Goal: Task Accomplishment & Management: Manage account settings

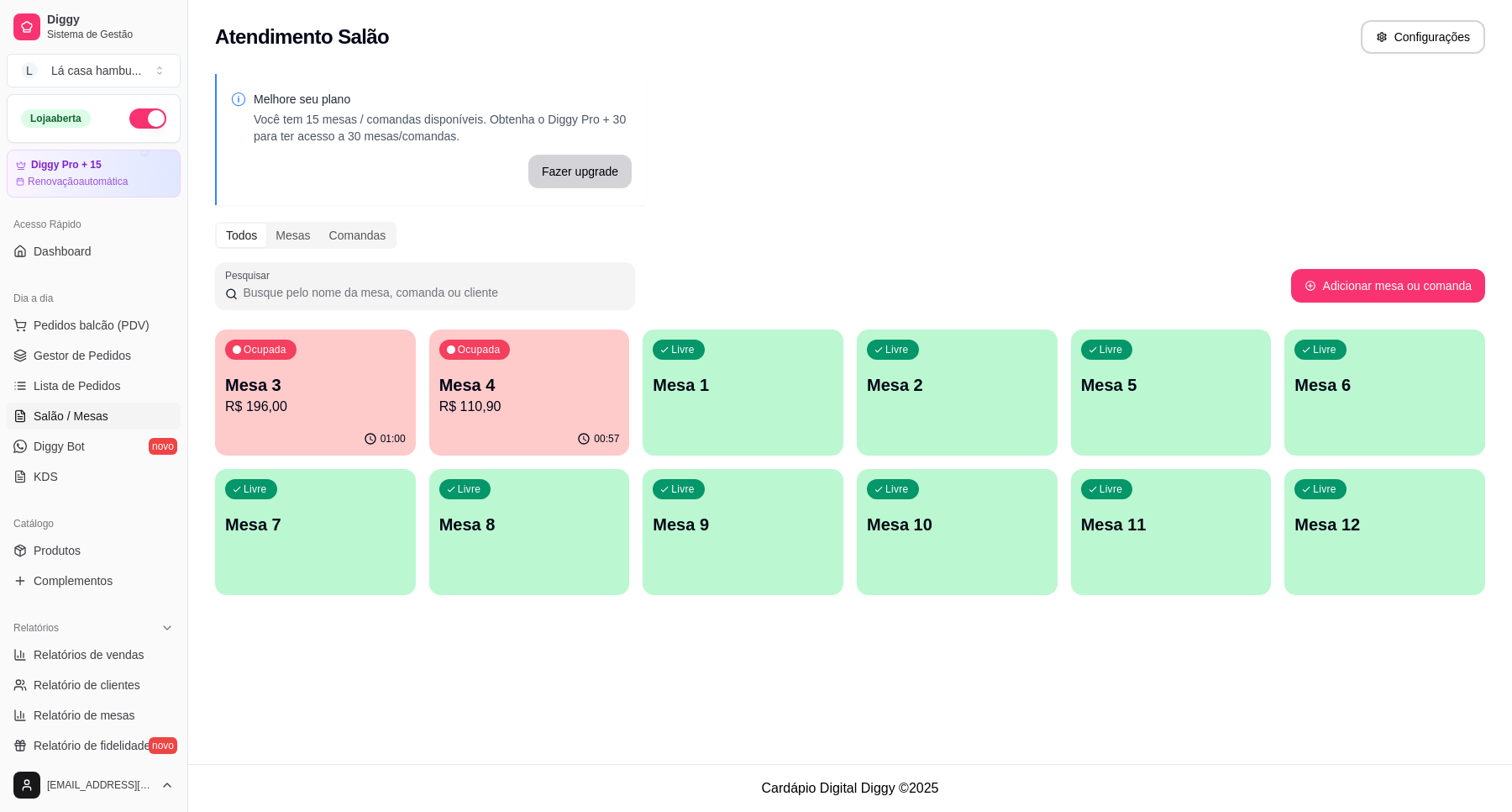
click at [514, 397] on div "Mesa 4 R$ 110,90" at bounding box center [529, 394] width 181 height 43
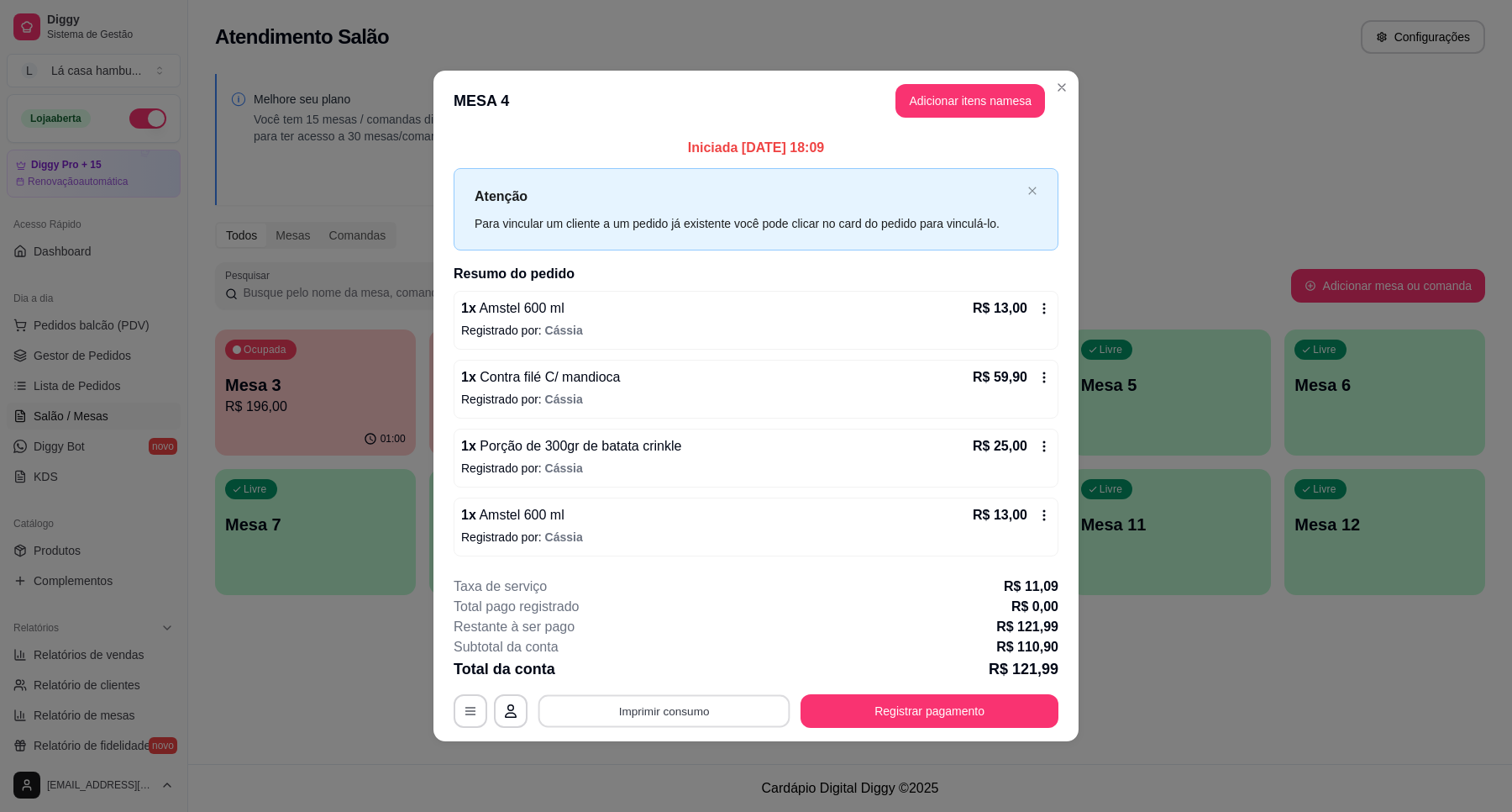
click at [711, 711] on button "Imprimir consumo" at bounding box center [664, 711] width 252 height 33
click at [677, 677] on button "IMPRESSORA" at bounding box center [669, 673] width 122 height 27
click at [908, 706] on button "Registrar pagamento" at bounding box center [930, 711] width 250 height 33
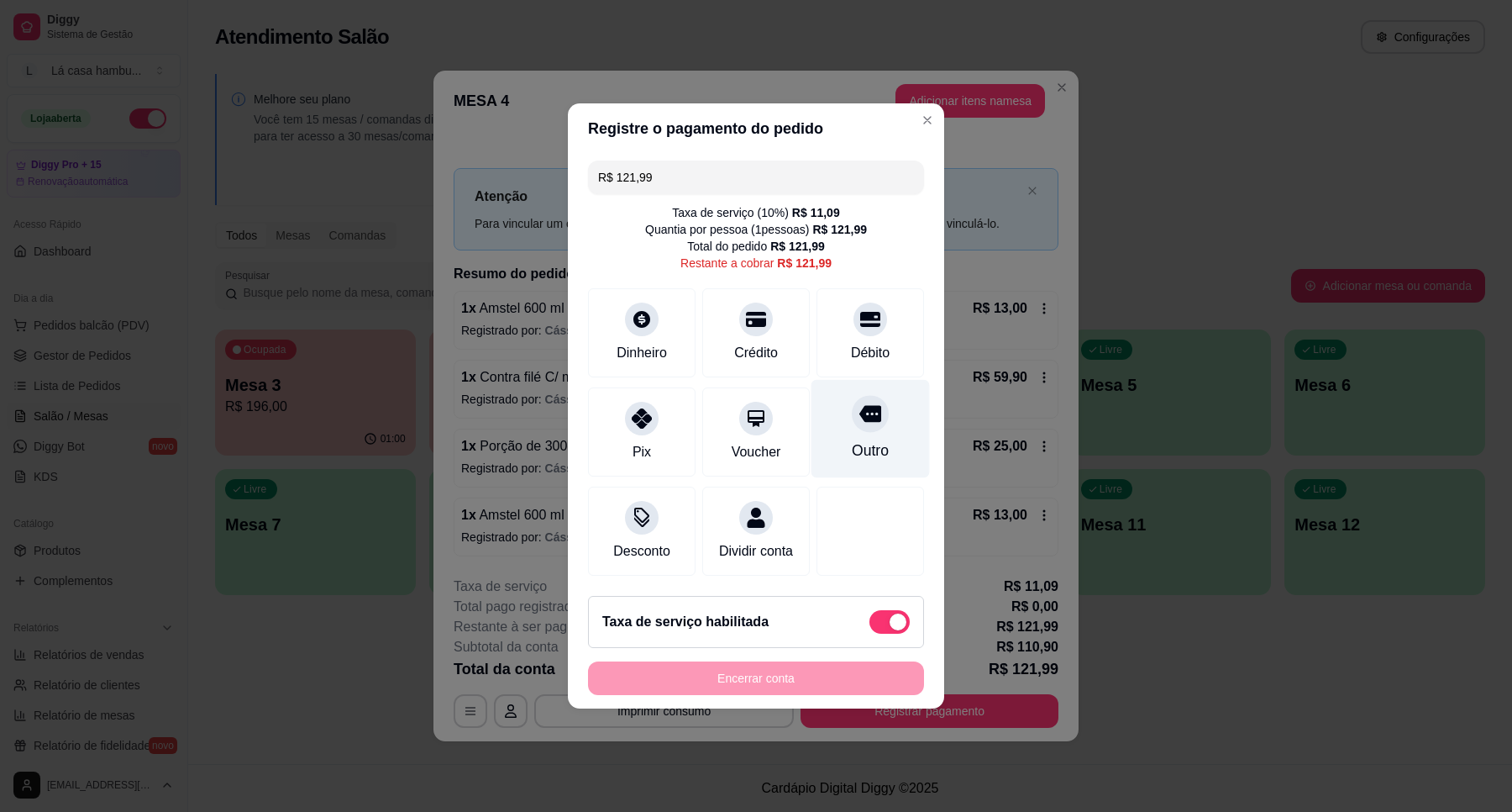
click at [859, 406] on icon at bounding box center [870, 413] width 22 height 16
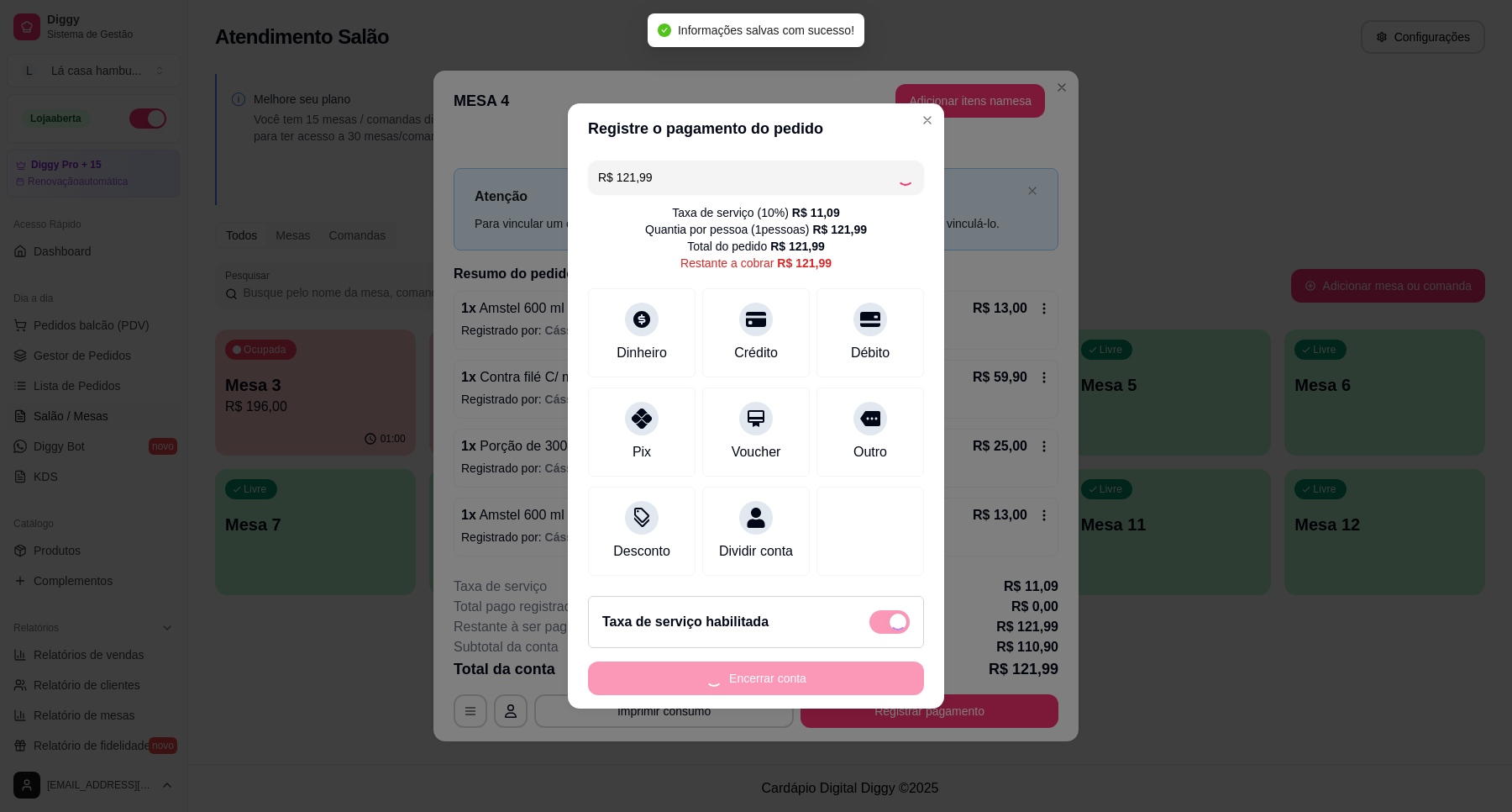
type input "R$ 0,00"
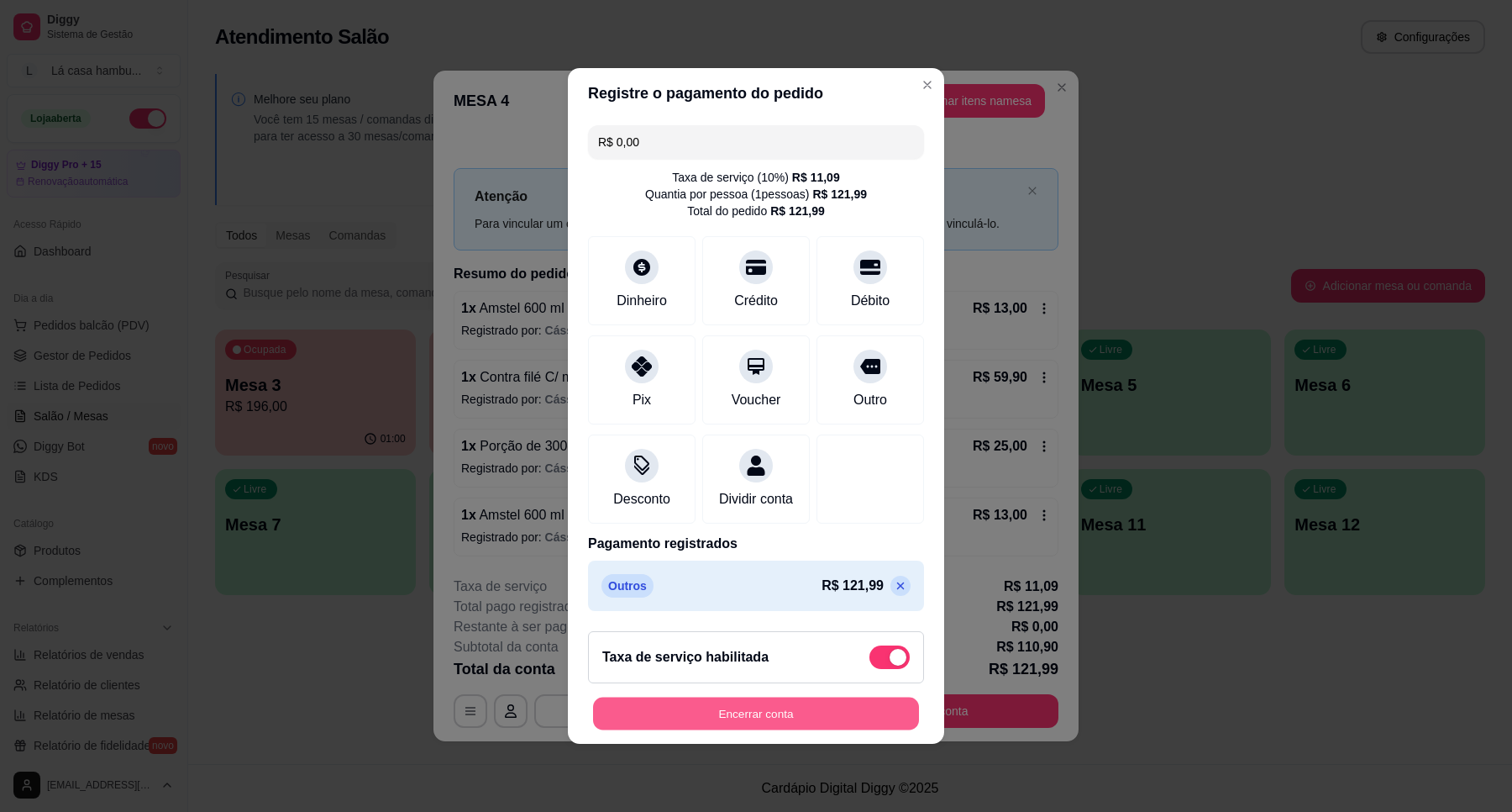
click at [802, 728] on button "Encerrar conta" at bounding box center [756, 714] width 326 height 33
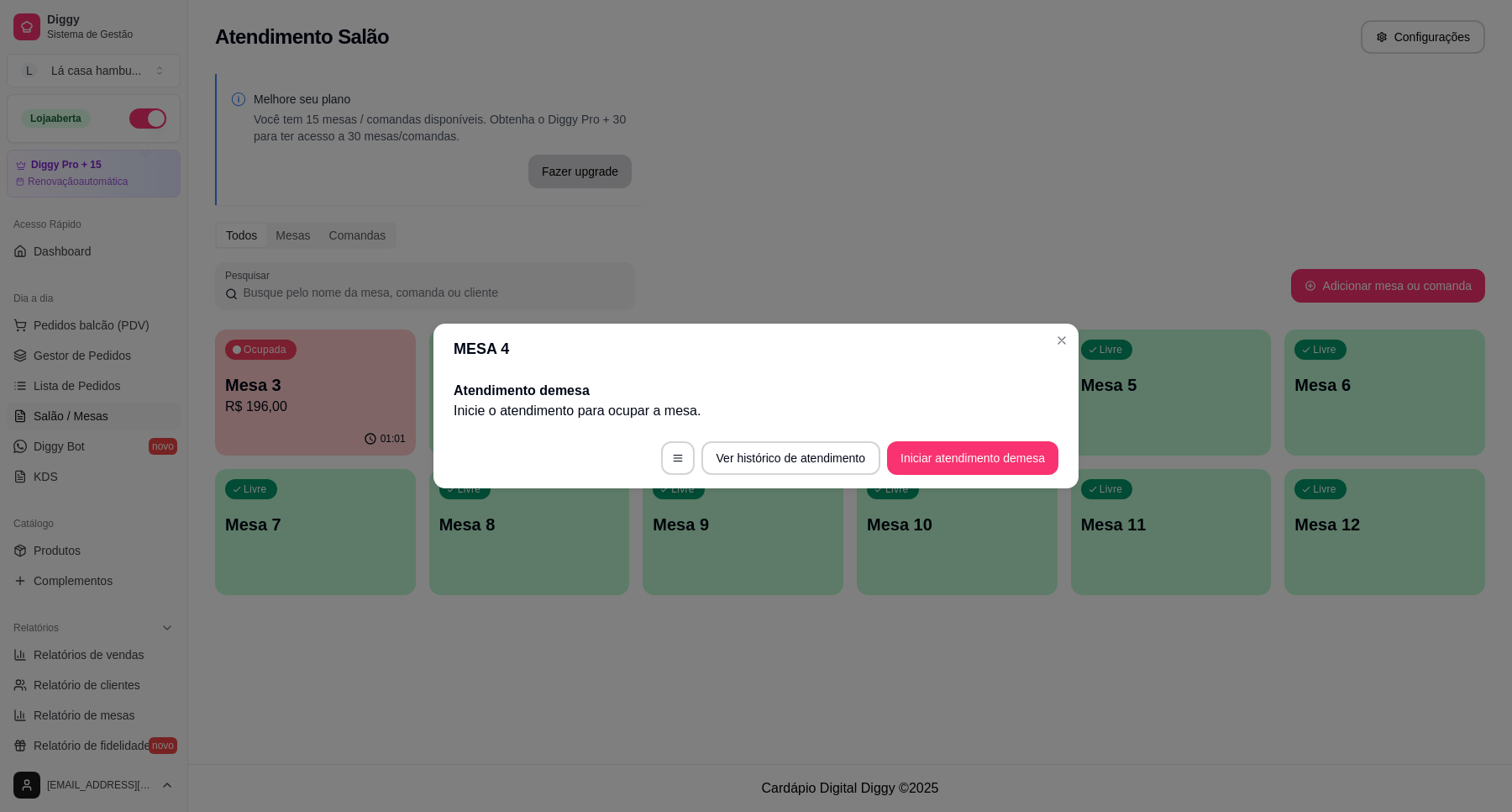
click at [1072, 328] on header "MESA 4" at bounding box center [756, 349] width 645 height 50
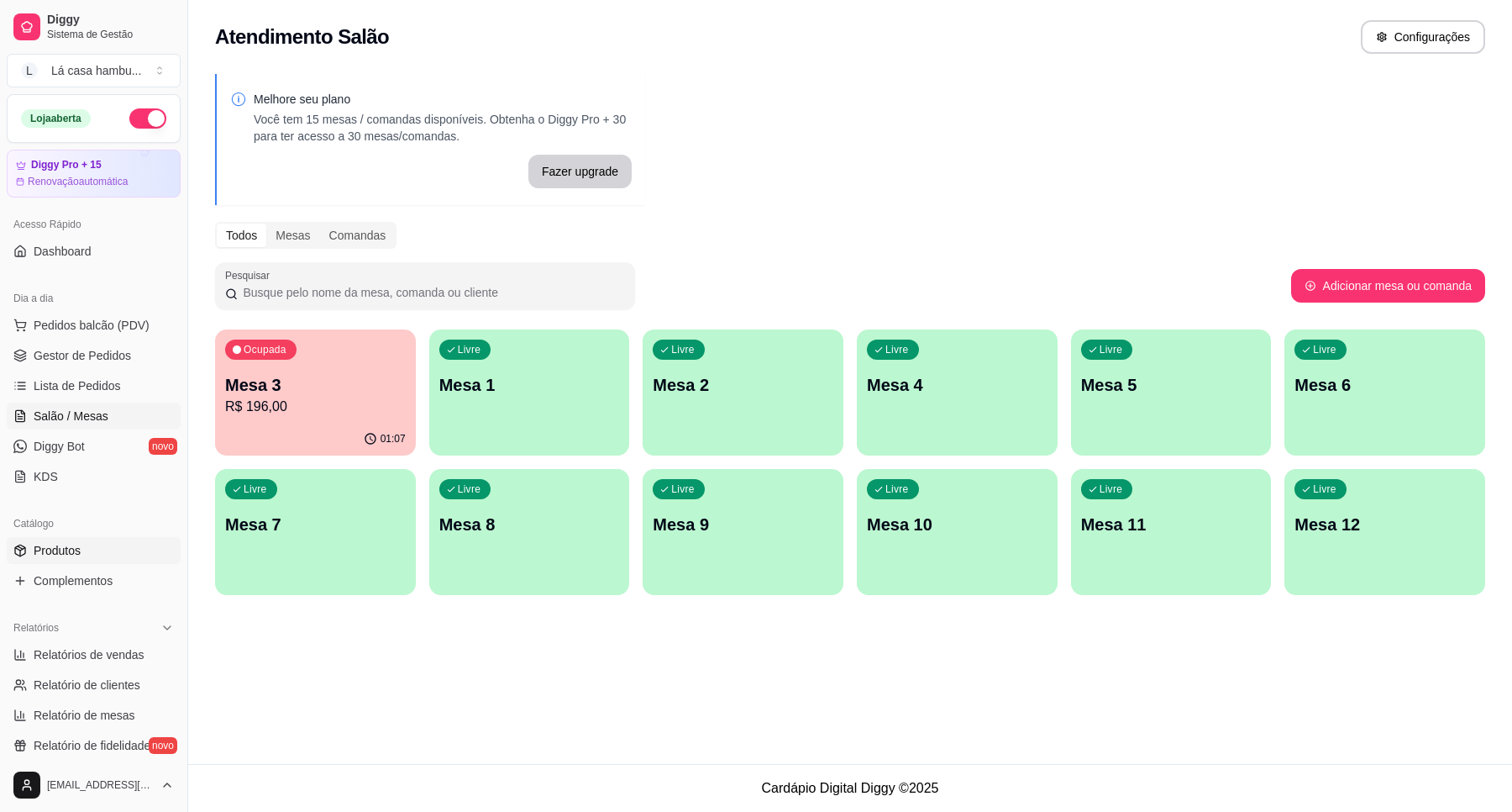
click at [73, 546] on span "Produtos" at bounding box center [57, 549] width 47 height 16
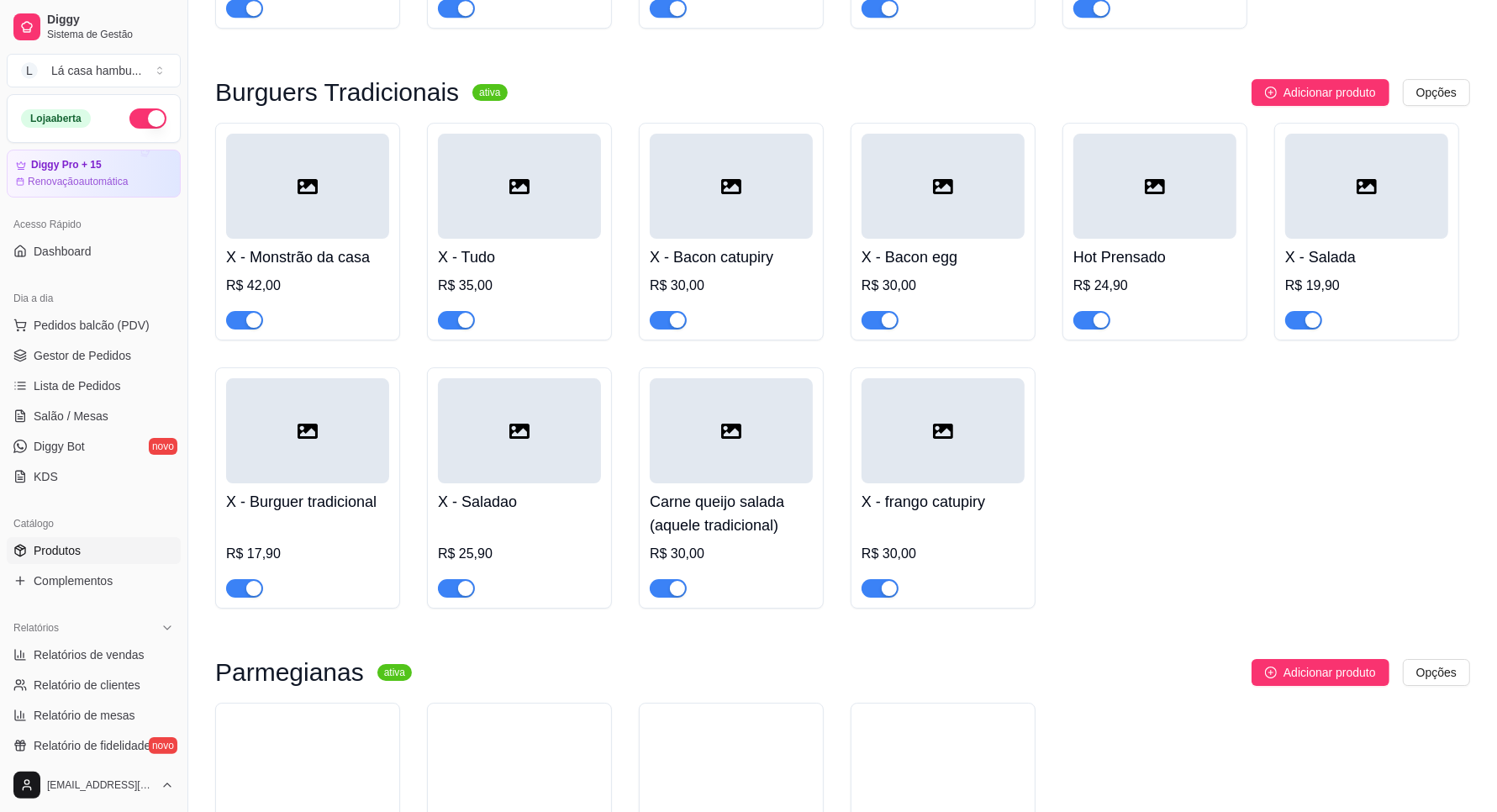
scroll to position [5184, 0]
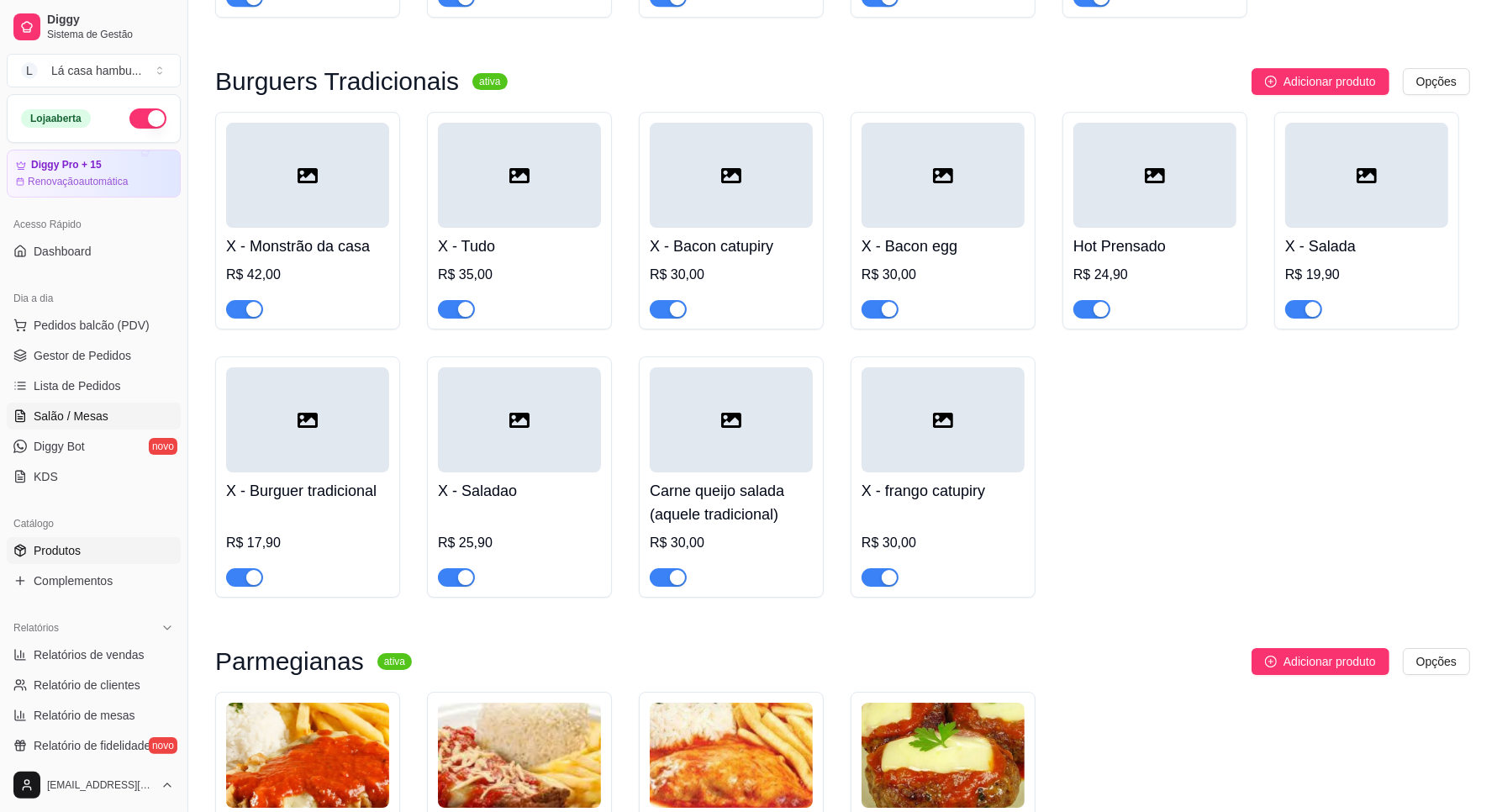
click at [38, 416] on span "Salão / Mesas" at bounding box center [71, 415] width 74 height 16
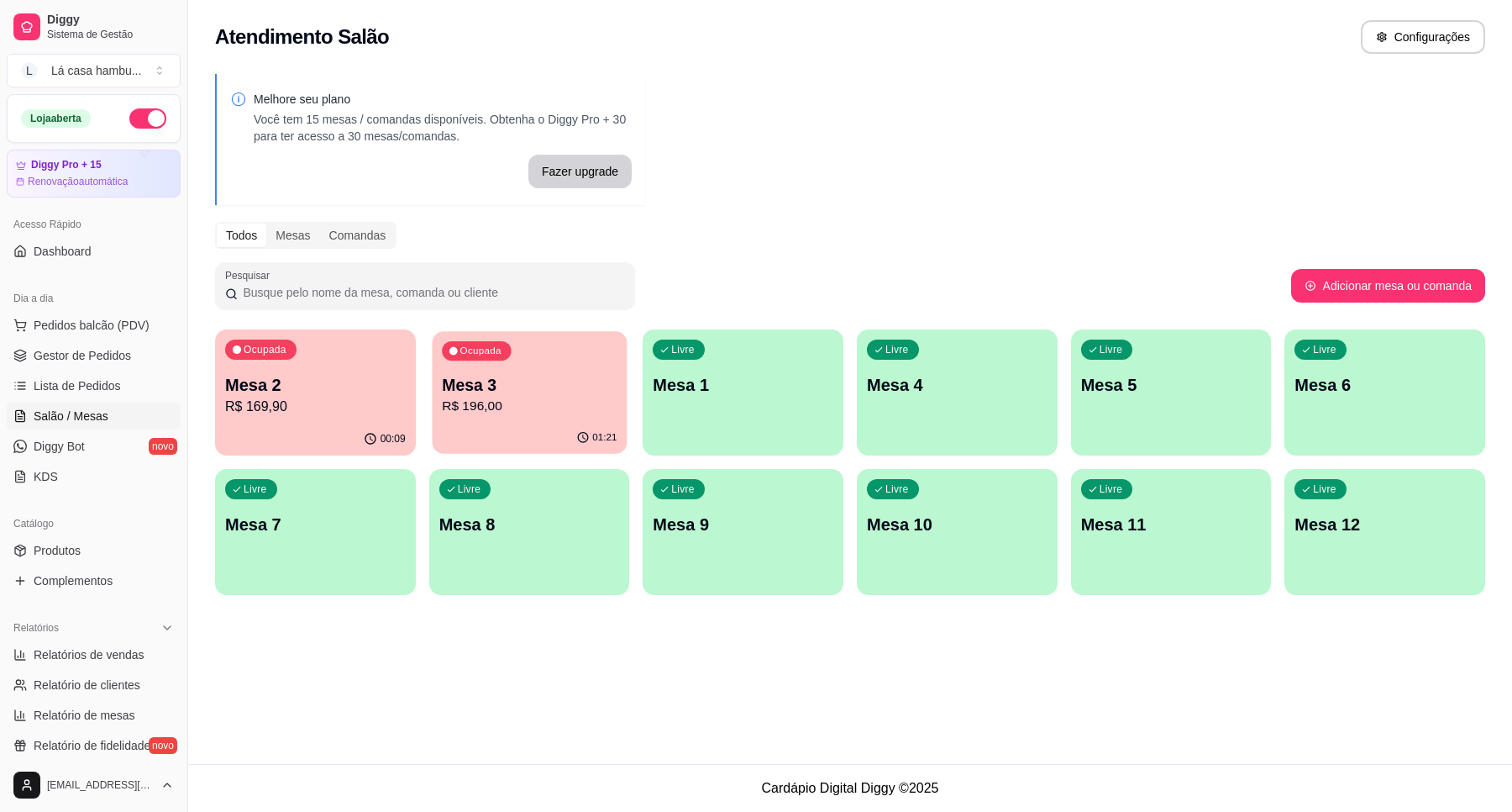
click at [489, 383] on p "Mesa 3" at bounding box center [529, 384] width 175 height 22
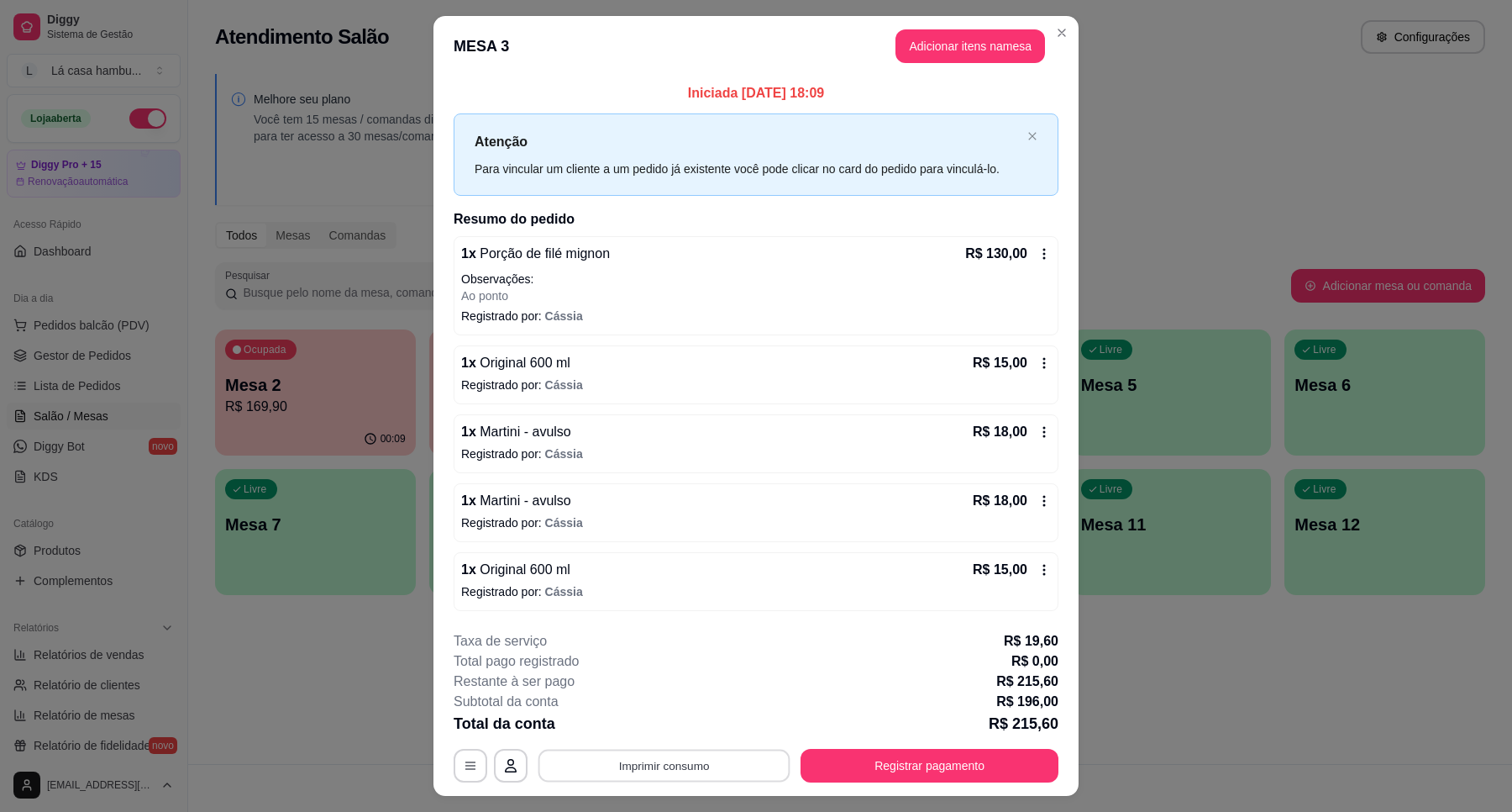
click at [732, 769] on button "Imprimir consumo" at bounding box center [664, 765] width 252 height 33
click at [674, 722] on button "IMPRESSORA" at bounding box center [661, 728] width 122 height 27
click at [961, 754] on button "Registrar pagamento" at bounding box center [930, 765] width 250 height 33
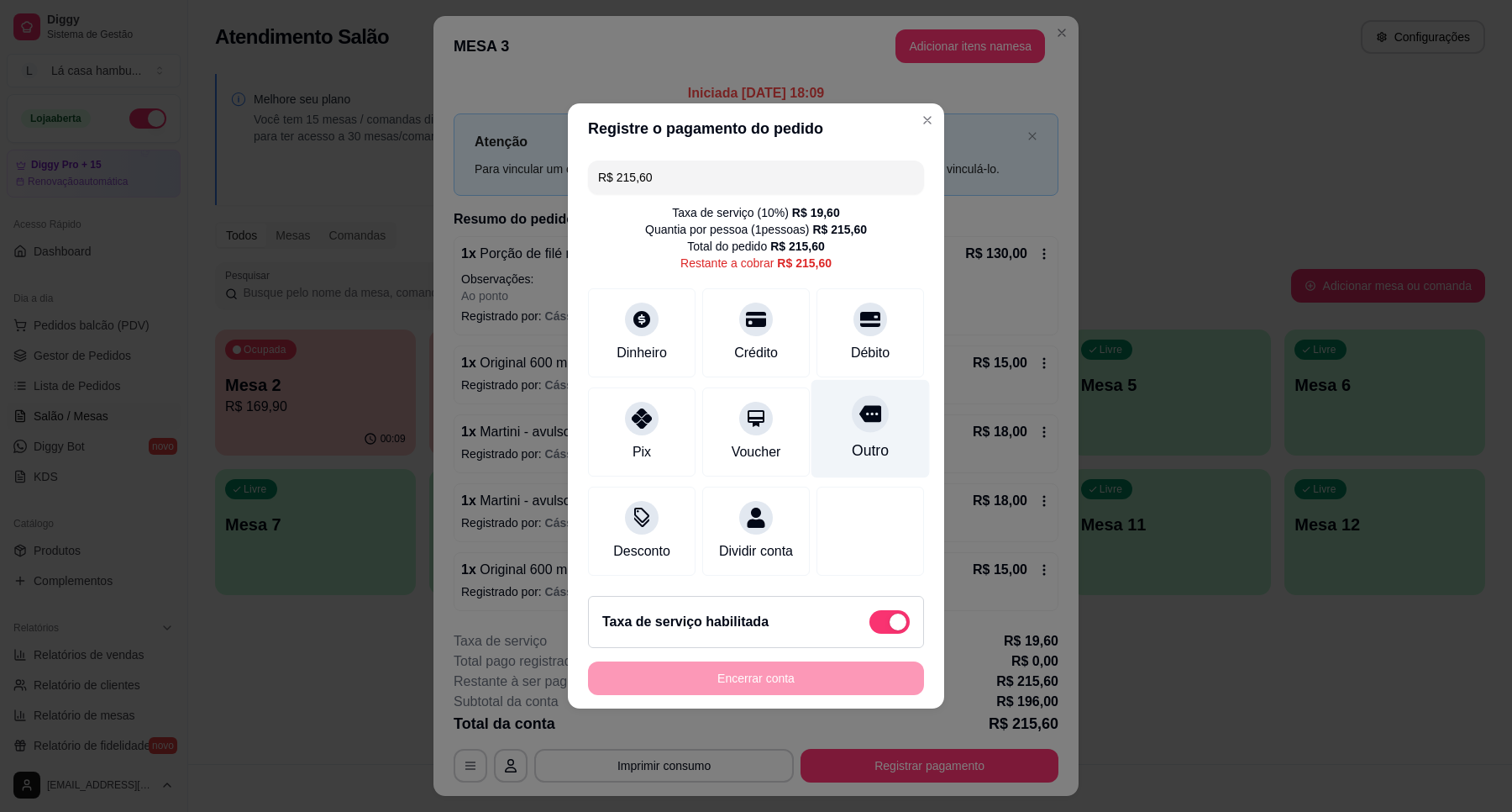
click at [866, 406] on icon at bounding box center [870, 413] width 22 height 16
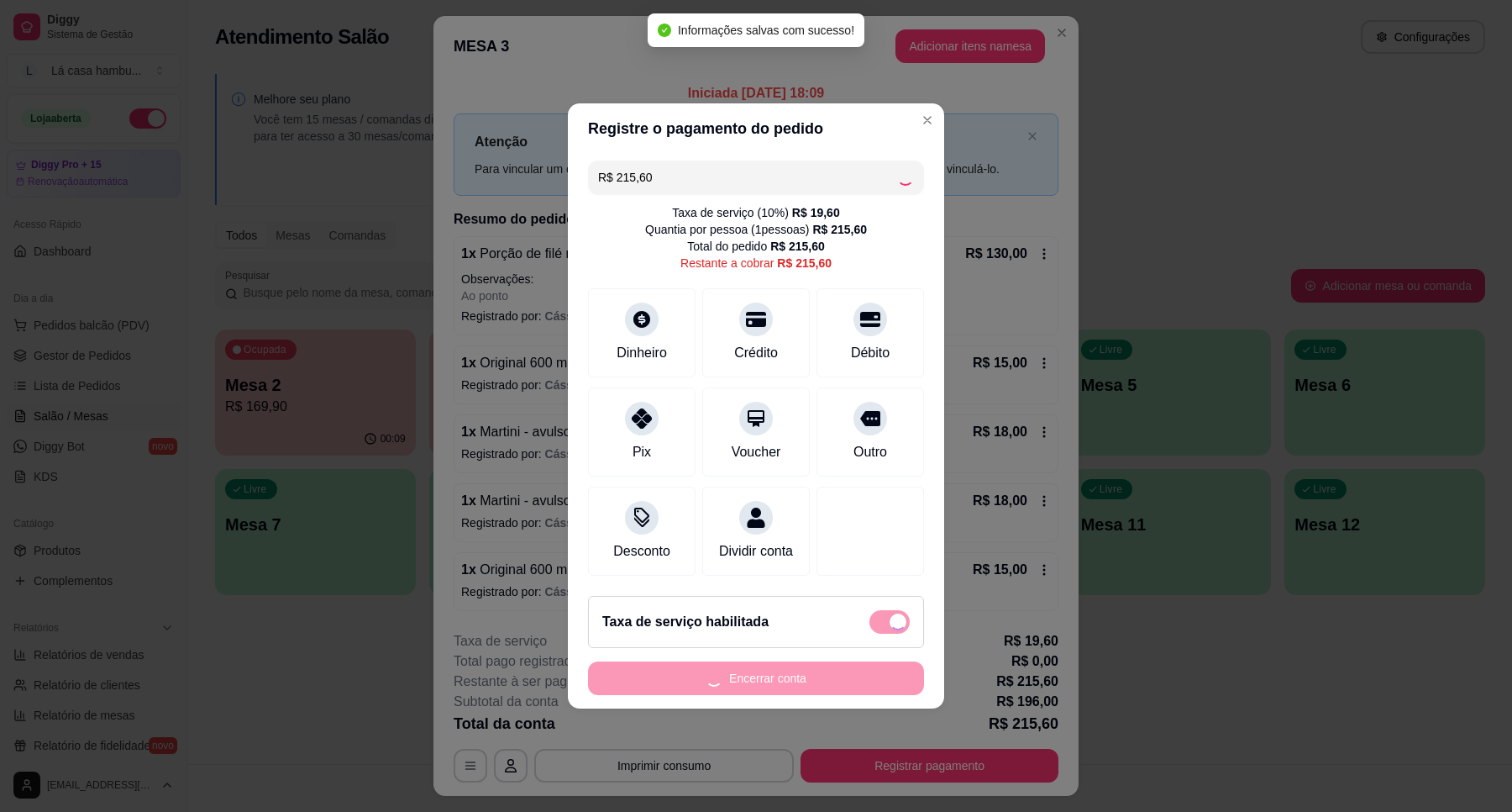
type input "R$ 0,00"
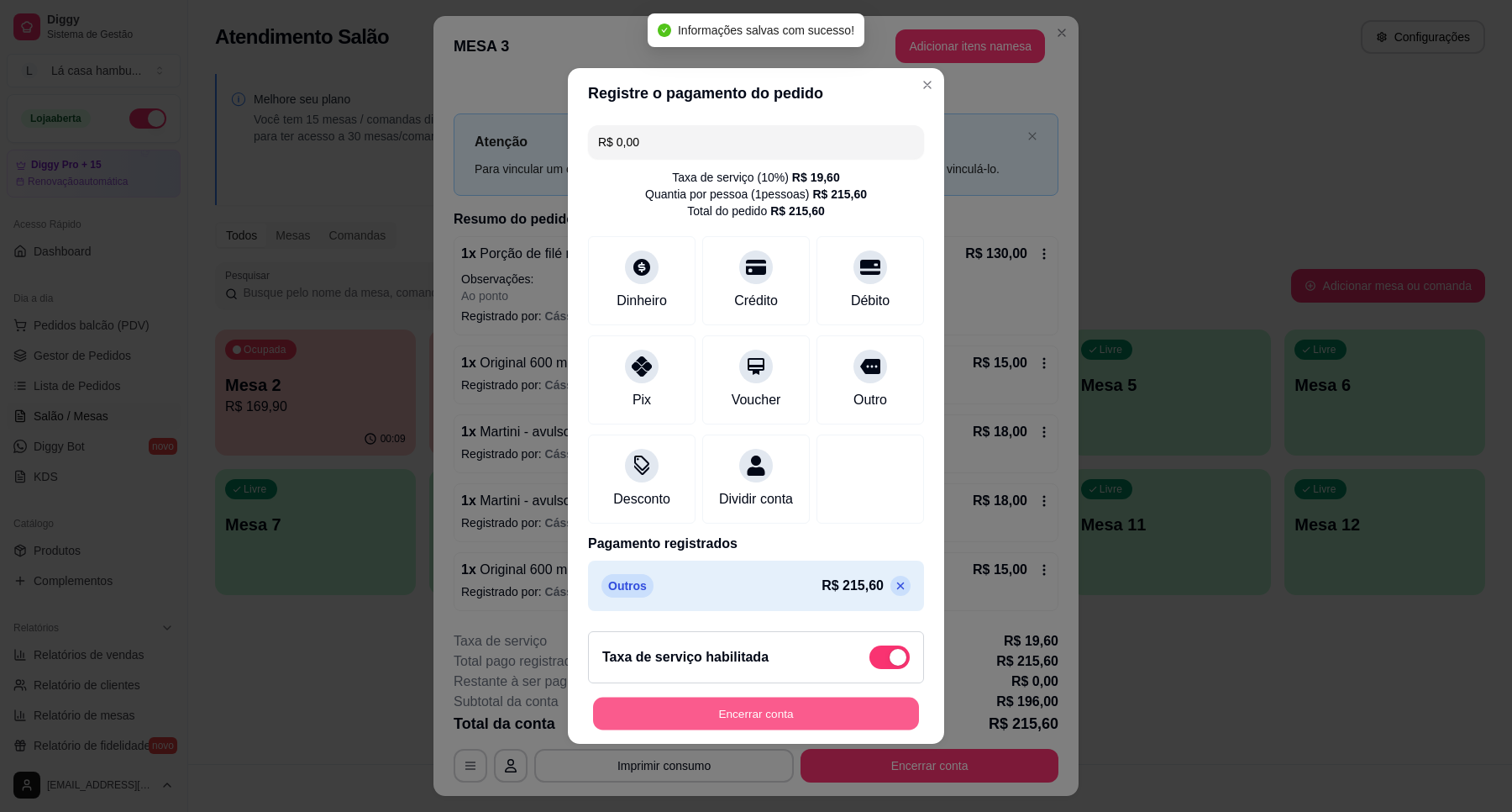
click at [780, 715] on button "Encerrar conta" at bounding box center [756, 714] width 326 height 33
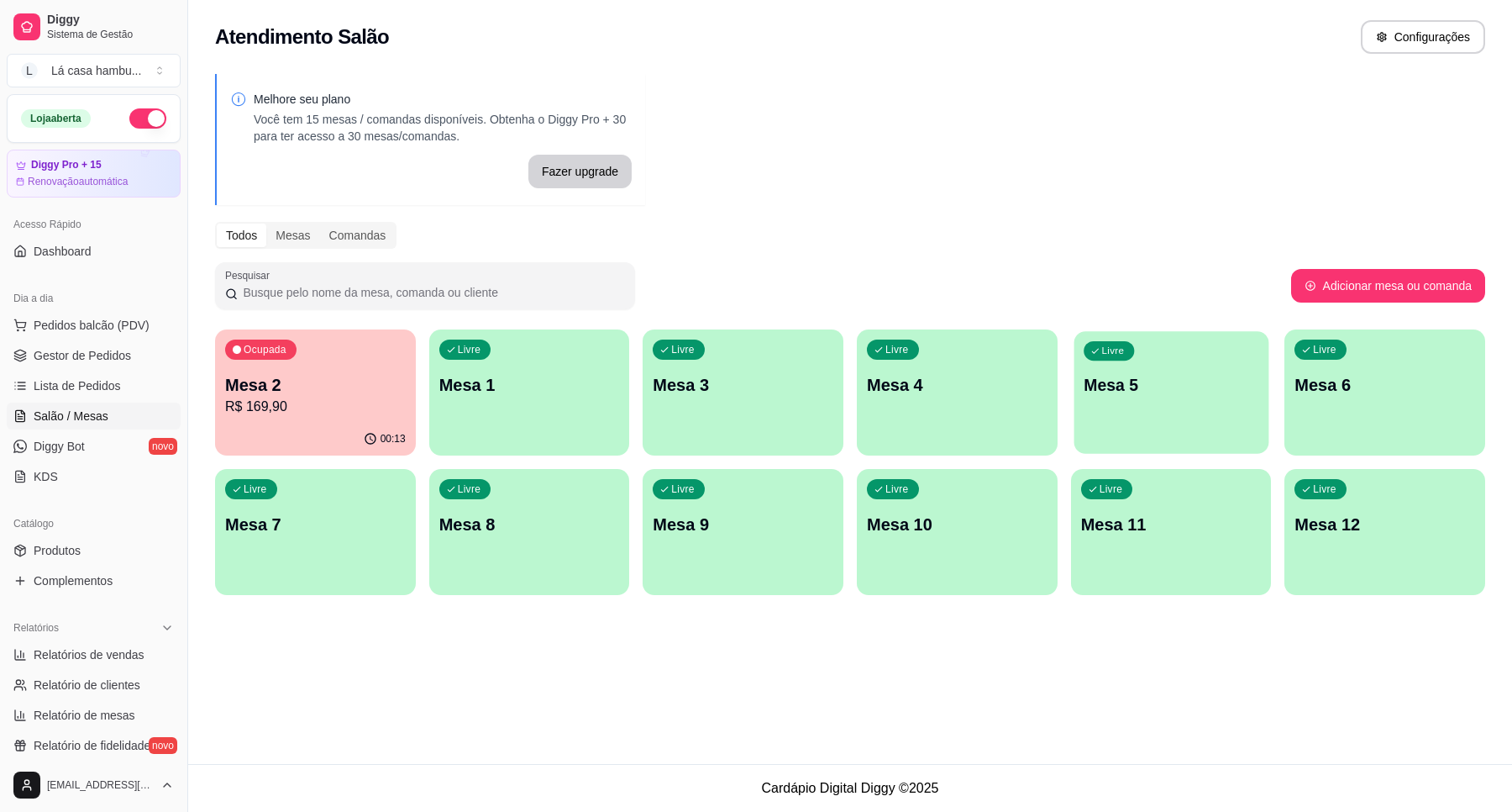
click at [1160, 352] on div "Livre Mesa 5" at bounding box center [1171, 382] width 195 height 102
click at [71, 557] on span "Produtos" at bounding box center [57, 549] width 47 height 16
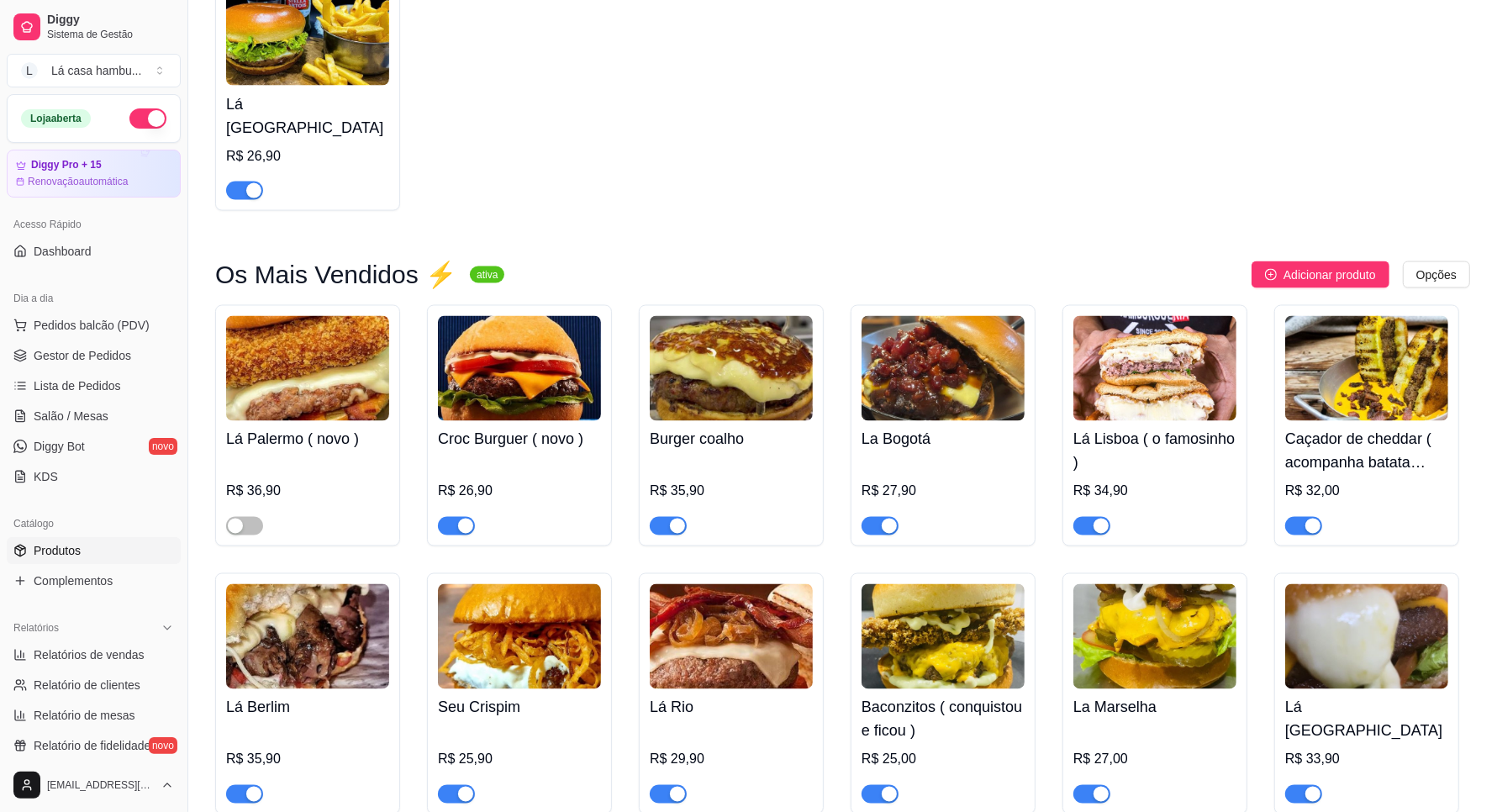
scroll to position [2602, 0]
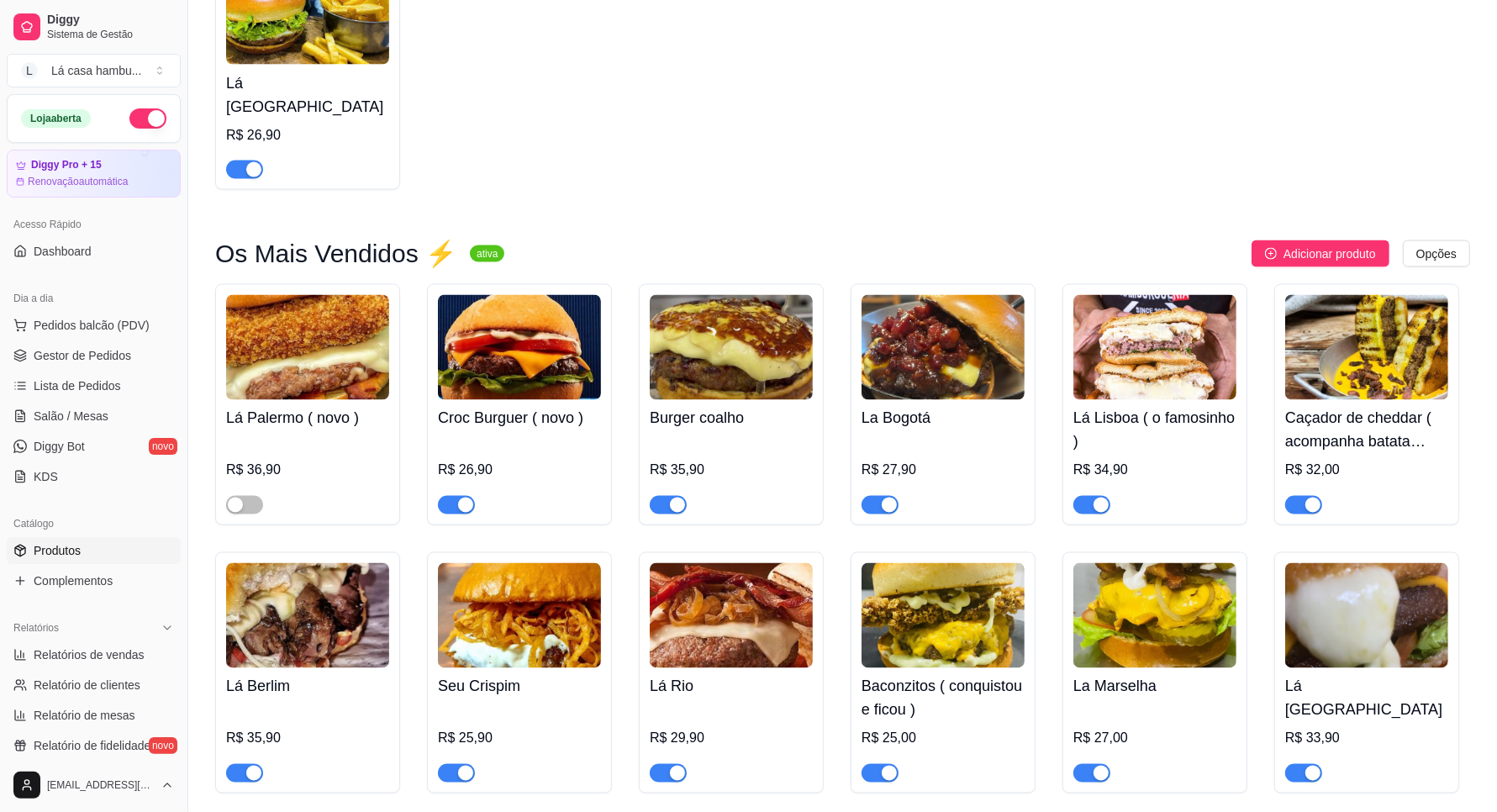
click at [1202, 346] on img at bounding box center [1154, 347] width 163 height 105
click at [93, 410] on span "Salão / Mesas" at bounding box center [71, 415] width 74 height 16
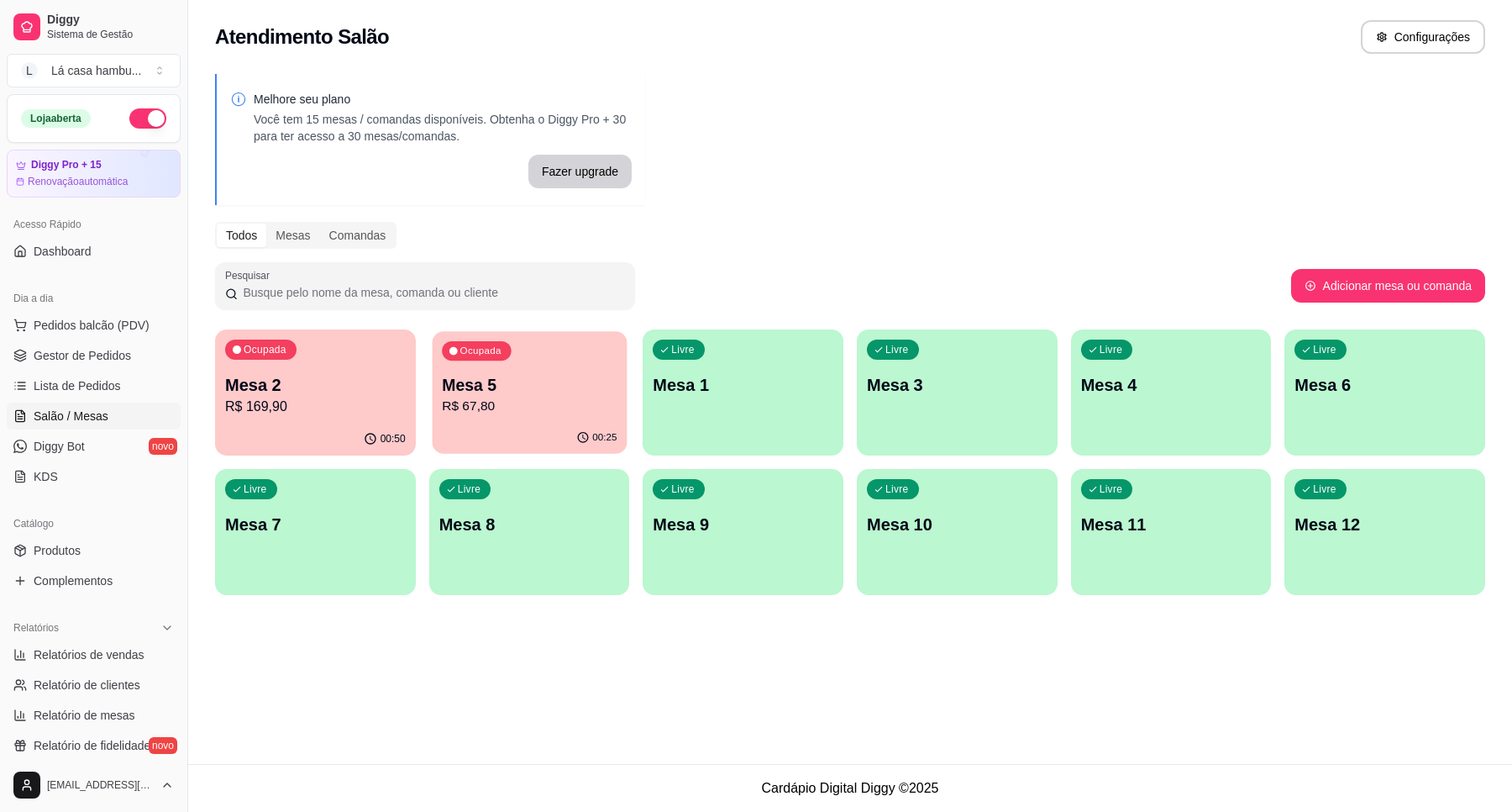
click at [510, 397] on p "R$ 67,80" at bounding box center [529, 406] width 175 height 19
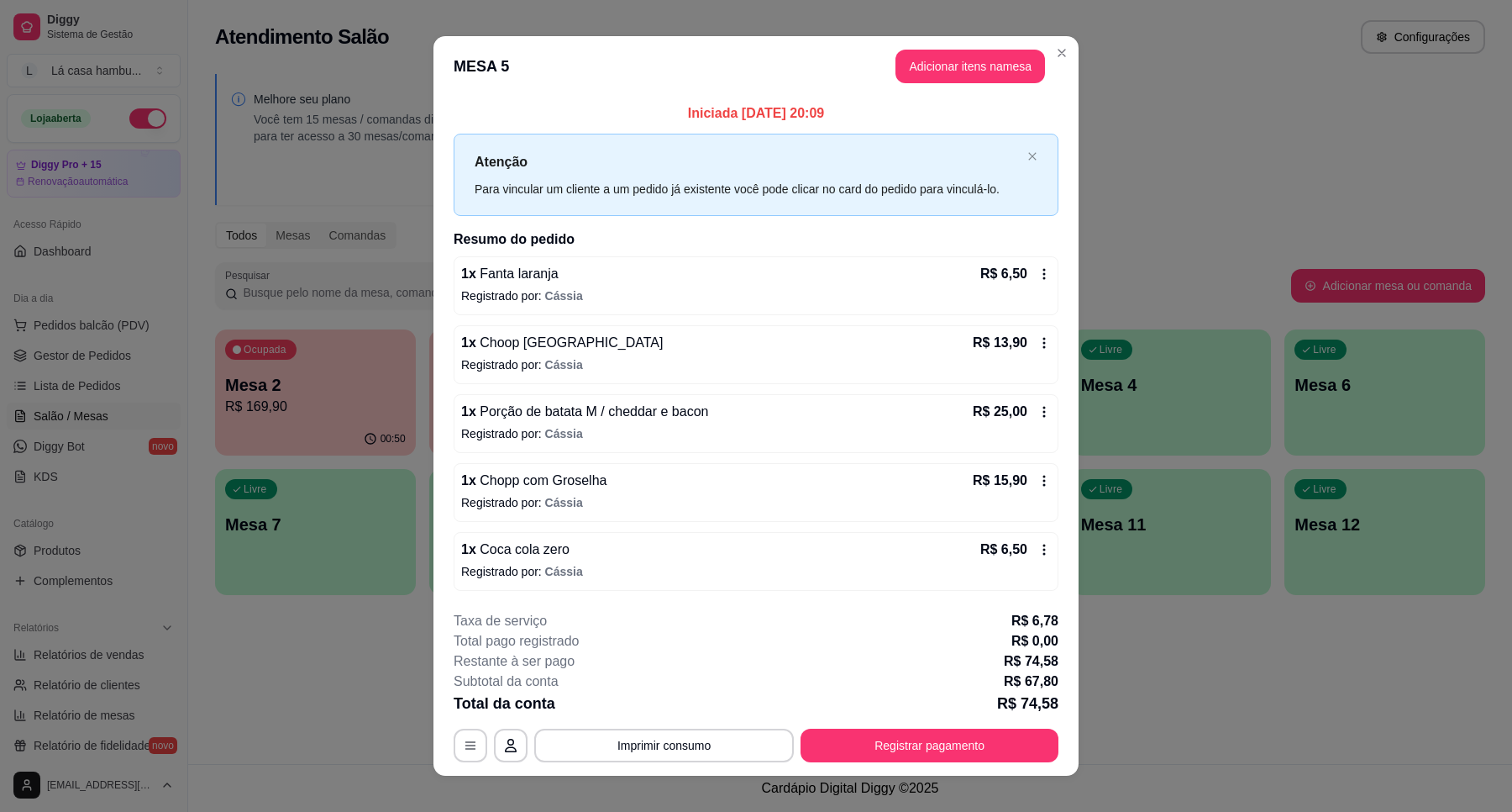
click at [614, 491] on div "1 x Chopp com Groselha R$ 15,90 Registrado por: [PERSON_NAME]" at bounding box center [756, 491] width 605 height 59
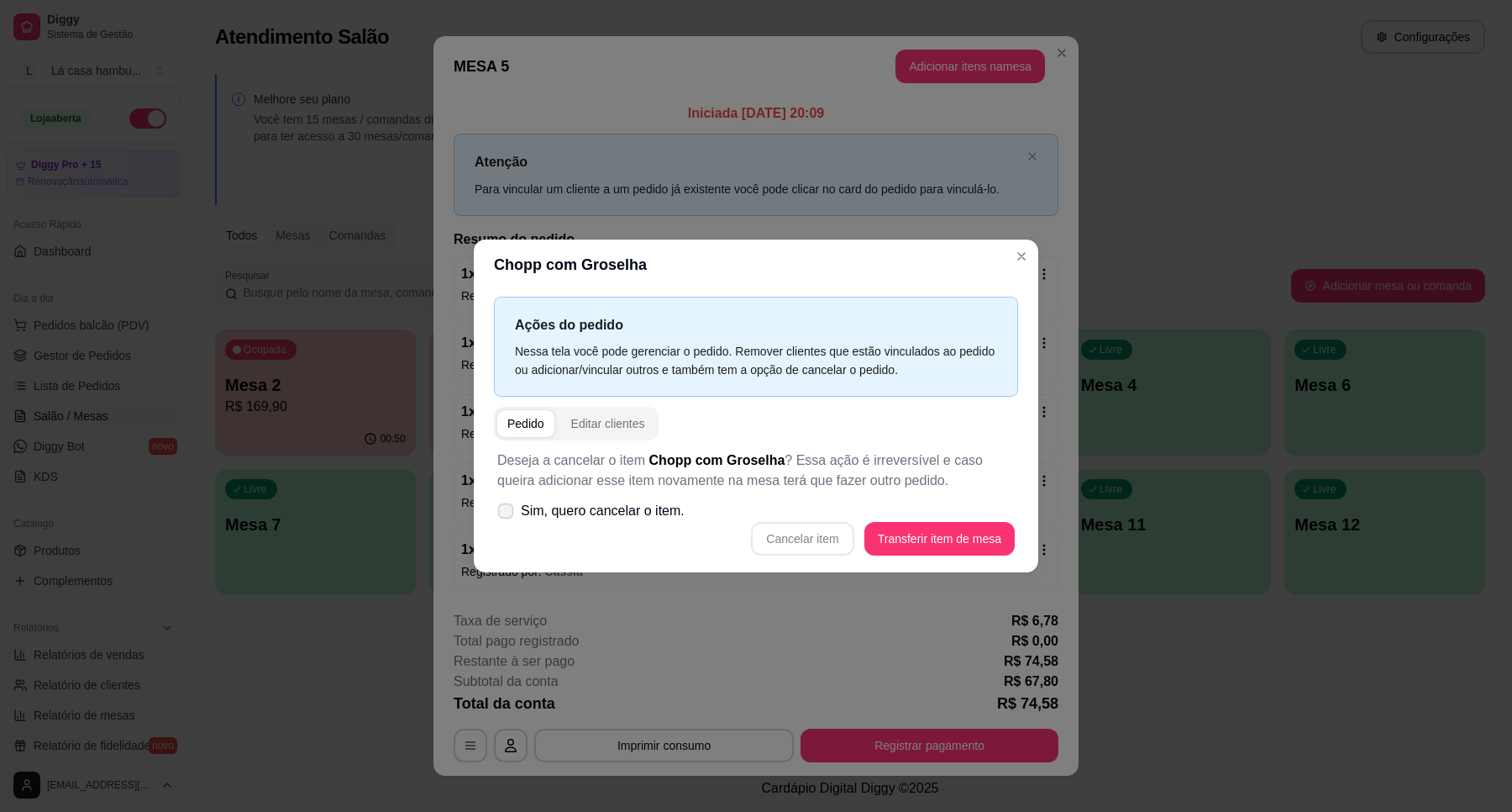
click at [511, 515] on icon at bounding box center [505, 511] width 13 height 10
click at [508, 515] on input "Sim, quero cancelar o item." at bounding box center [501, 519] width 11 height 11
checkbox input "true"
click at [832, 545] on button "Cancelar item" at bounding box center [803, 539] width 100 height 33
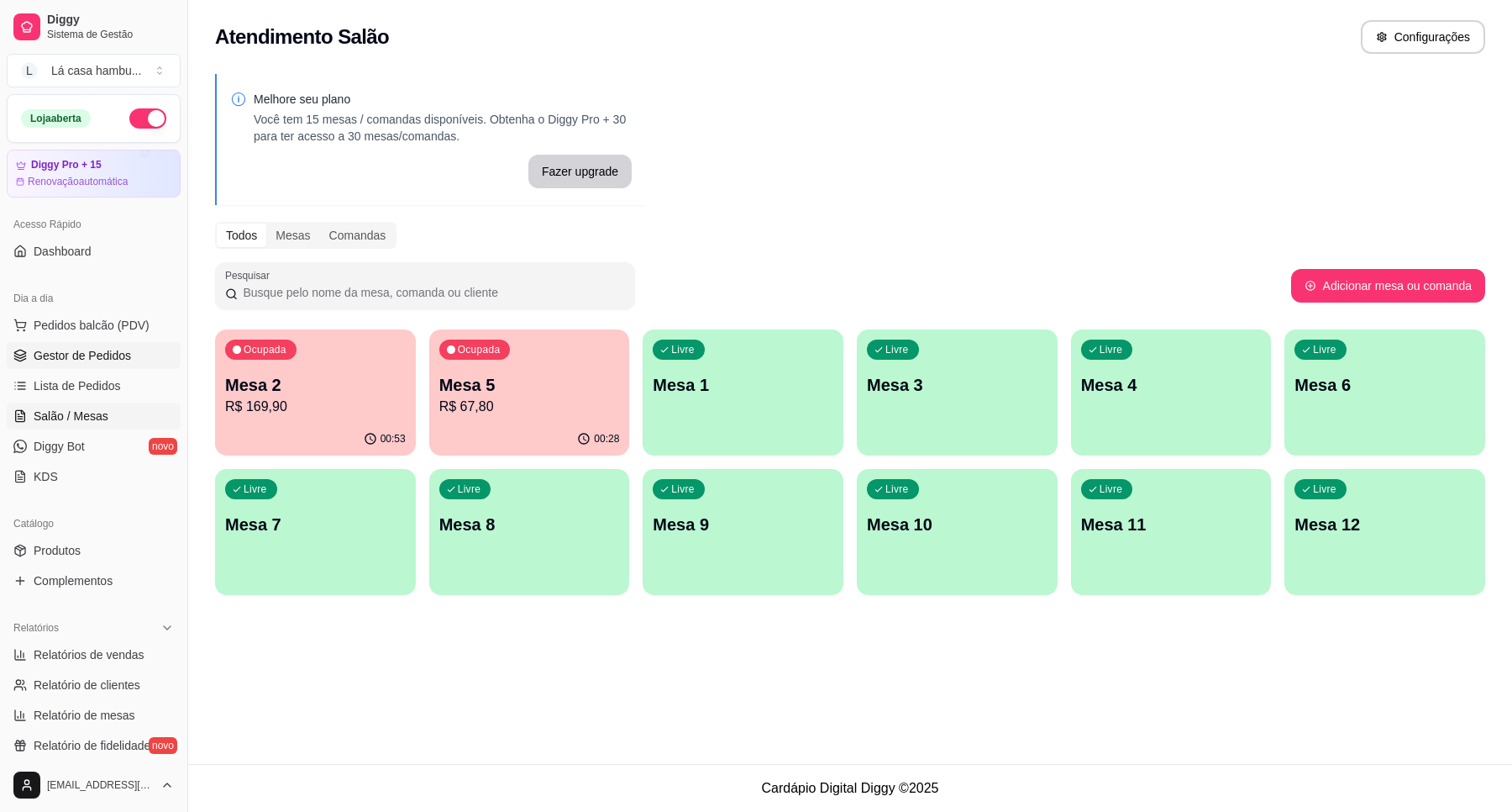
click at [107, 346] on link "Gestor de Pedidos" at bounding box center [94, 355] width 174 height 27
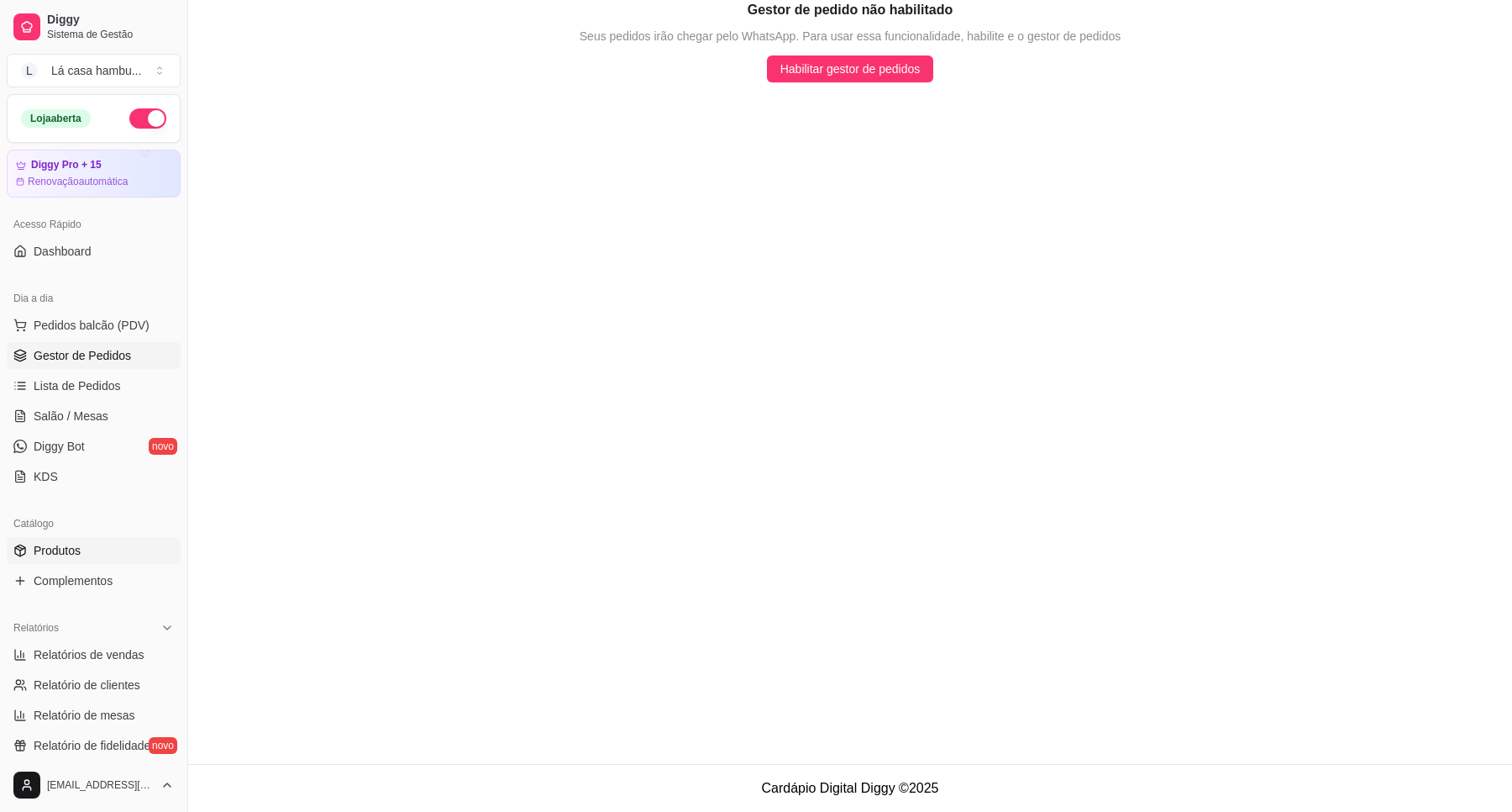
click at [62, 547] on span "Produtos" at bounding box center [57, 549] width 47 height 16
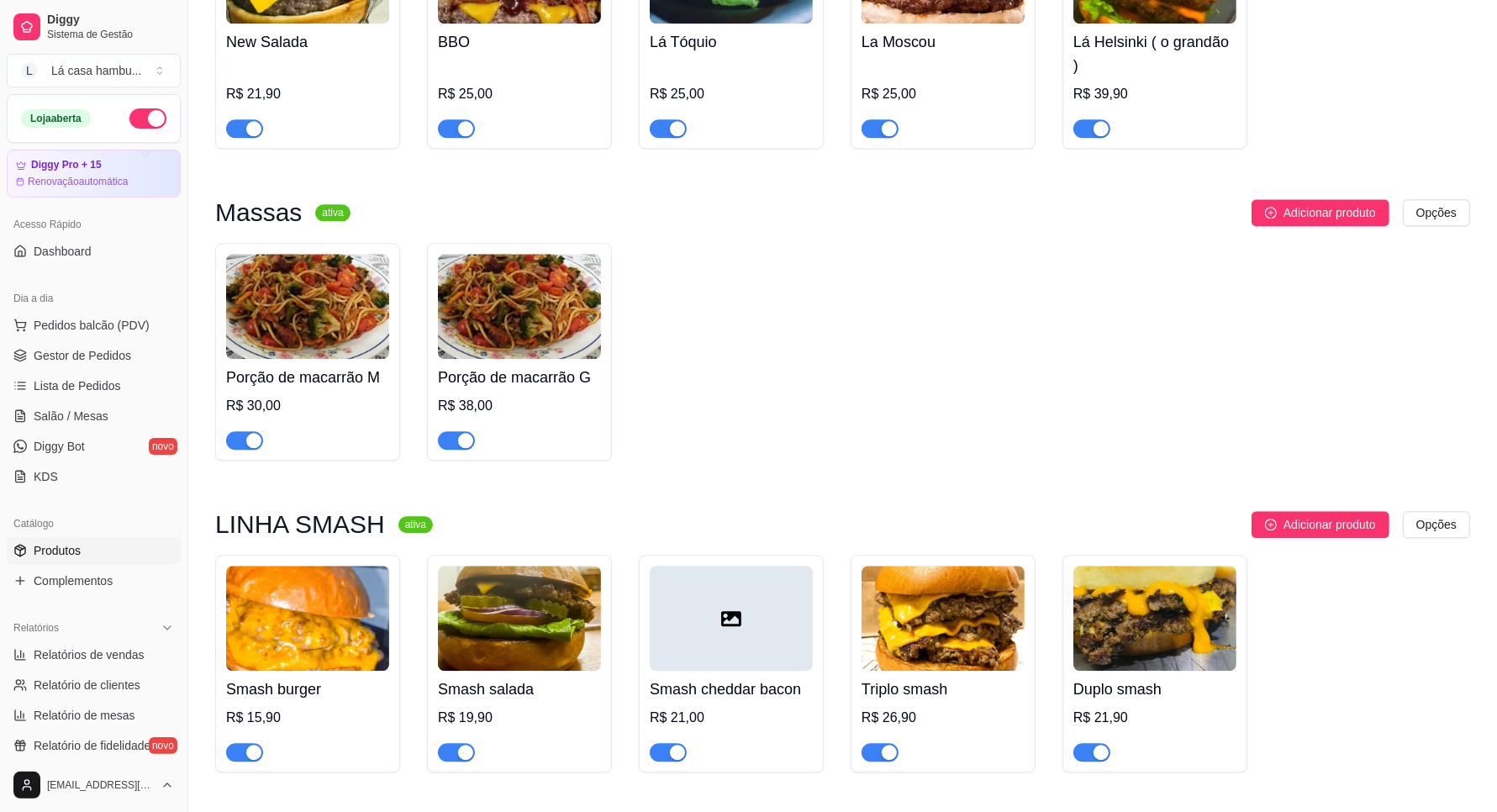
scroll to position [3754, 0]
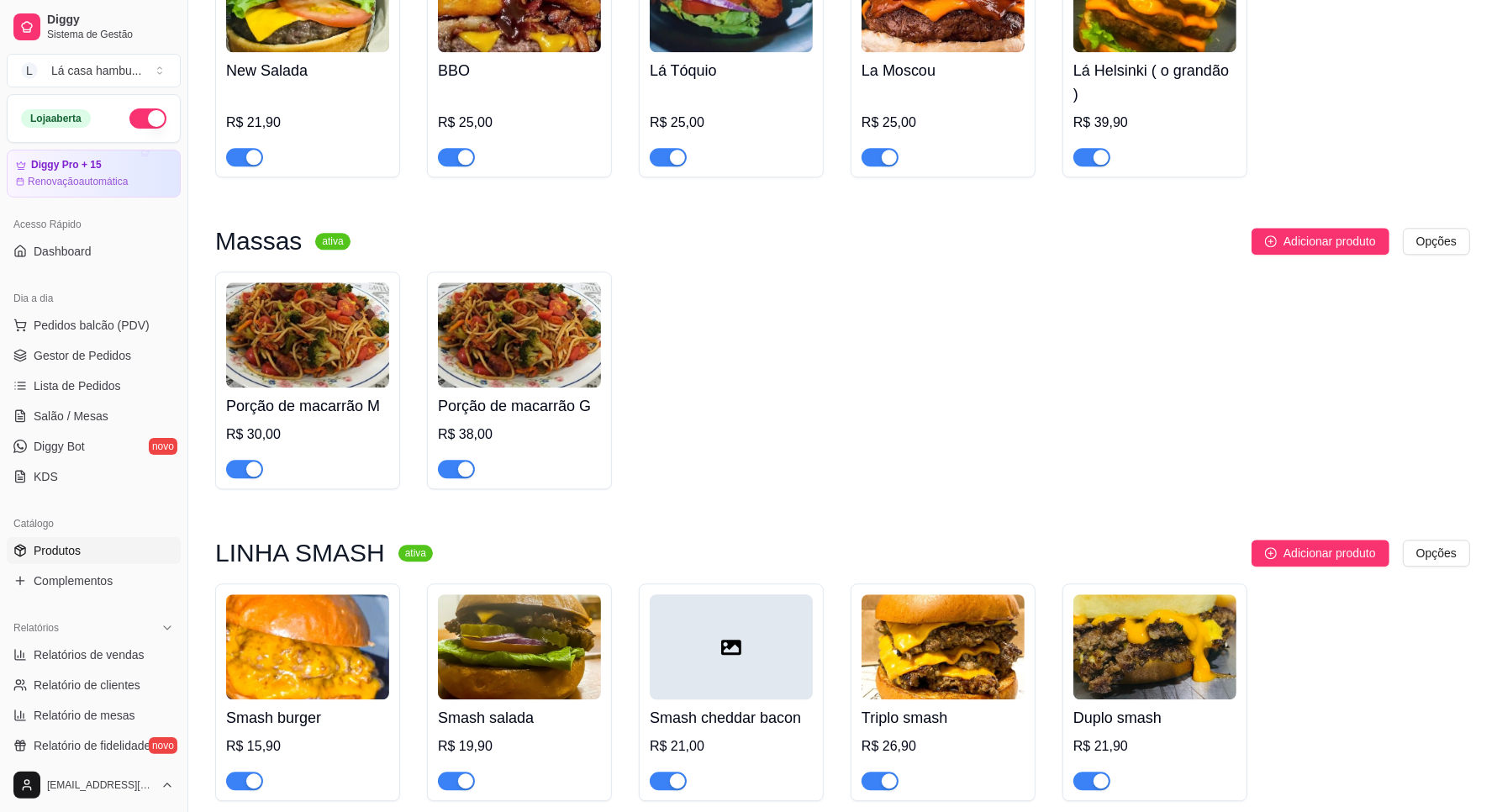
click at [234, 337] on img at bounding box center [307, 334] width 163 height 105
click at [53, 387] on span "Lista de Pedidos" at bounding box center [77, 385] width 88 height 16
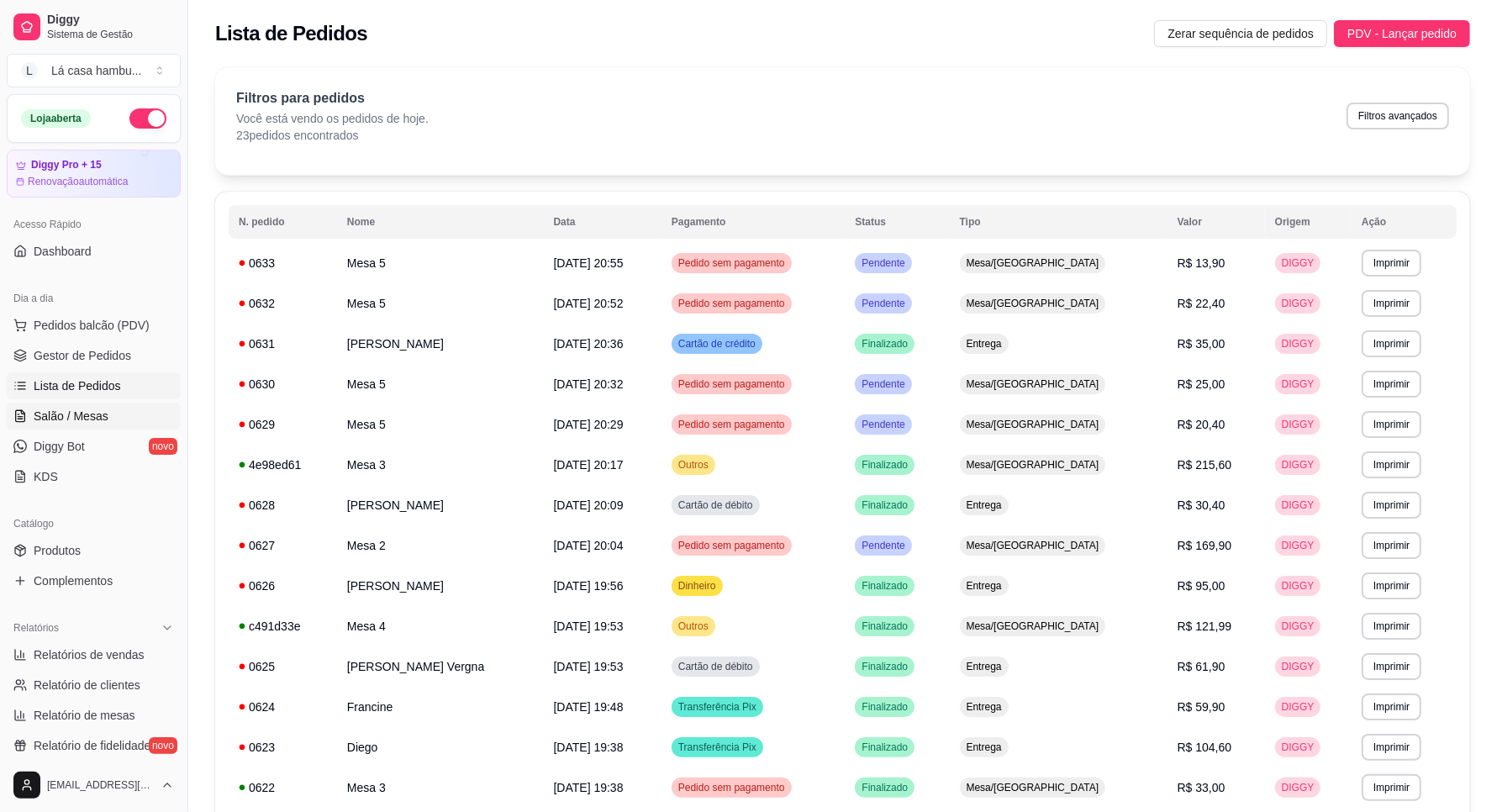
click at [61, 410] on span "Salão / Mesas" at bounding box center [71, 415] width 74 height 16
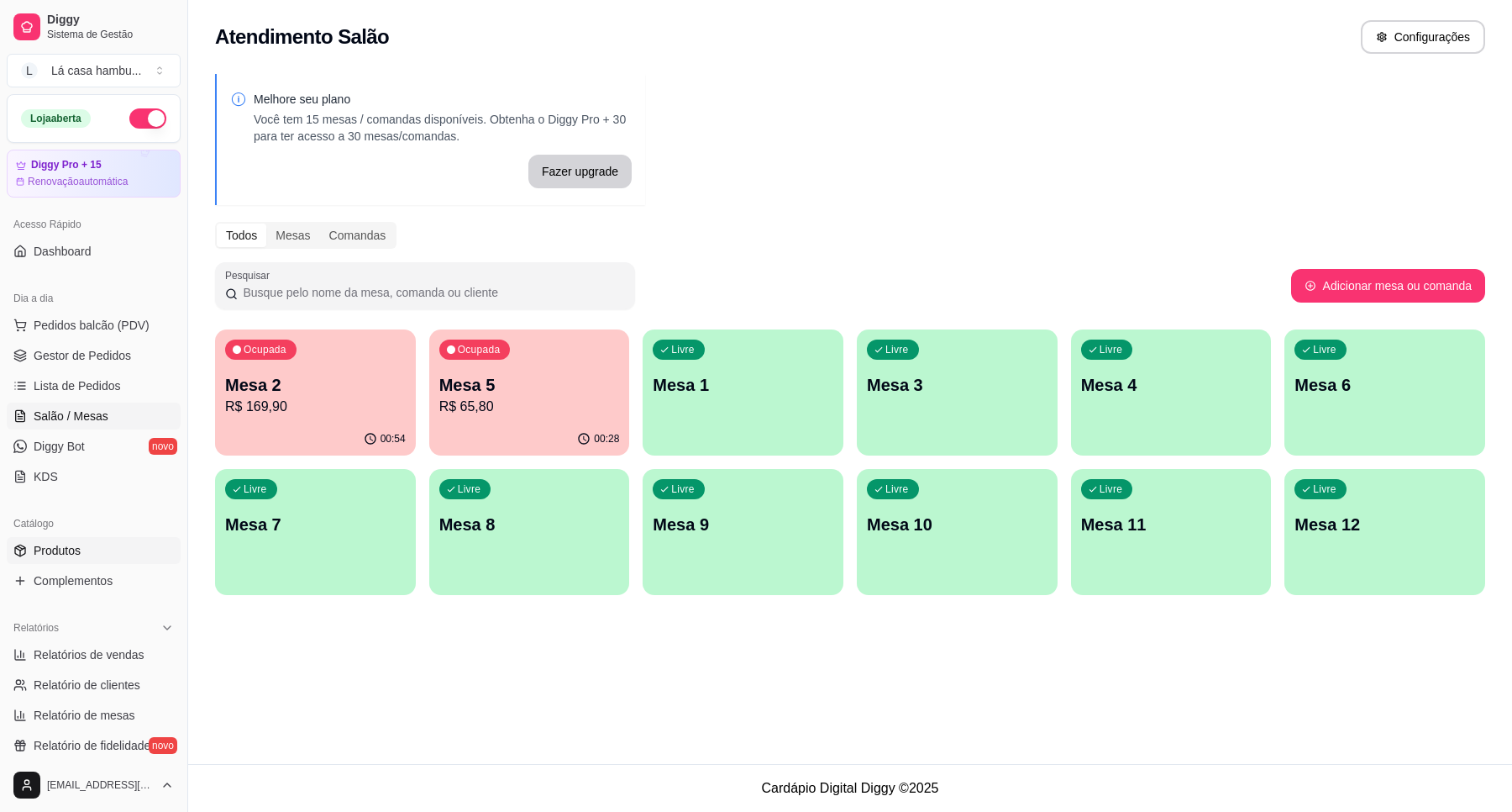
click at [85, 547] on link "Produtos" at bounding box center [94, 550] width 174 height 27
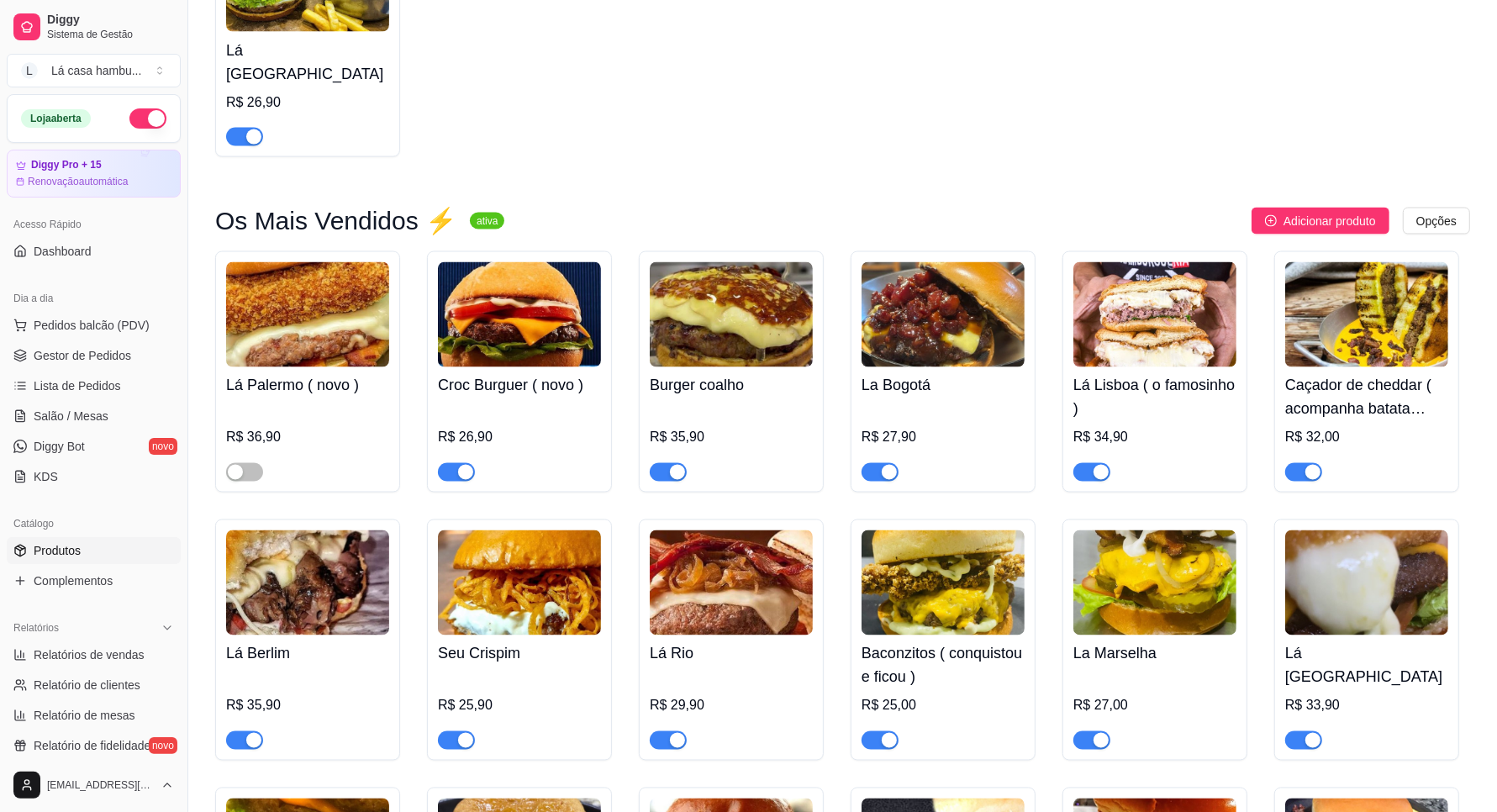
scroll to position [2646, 0]
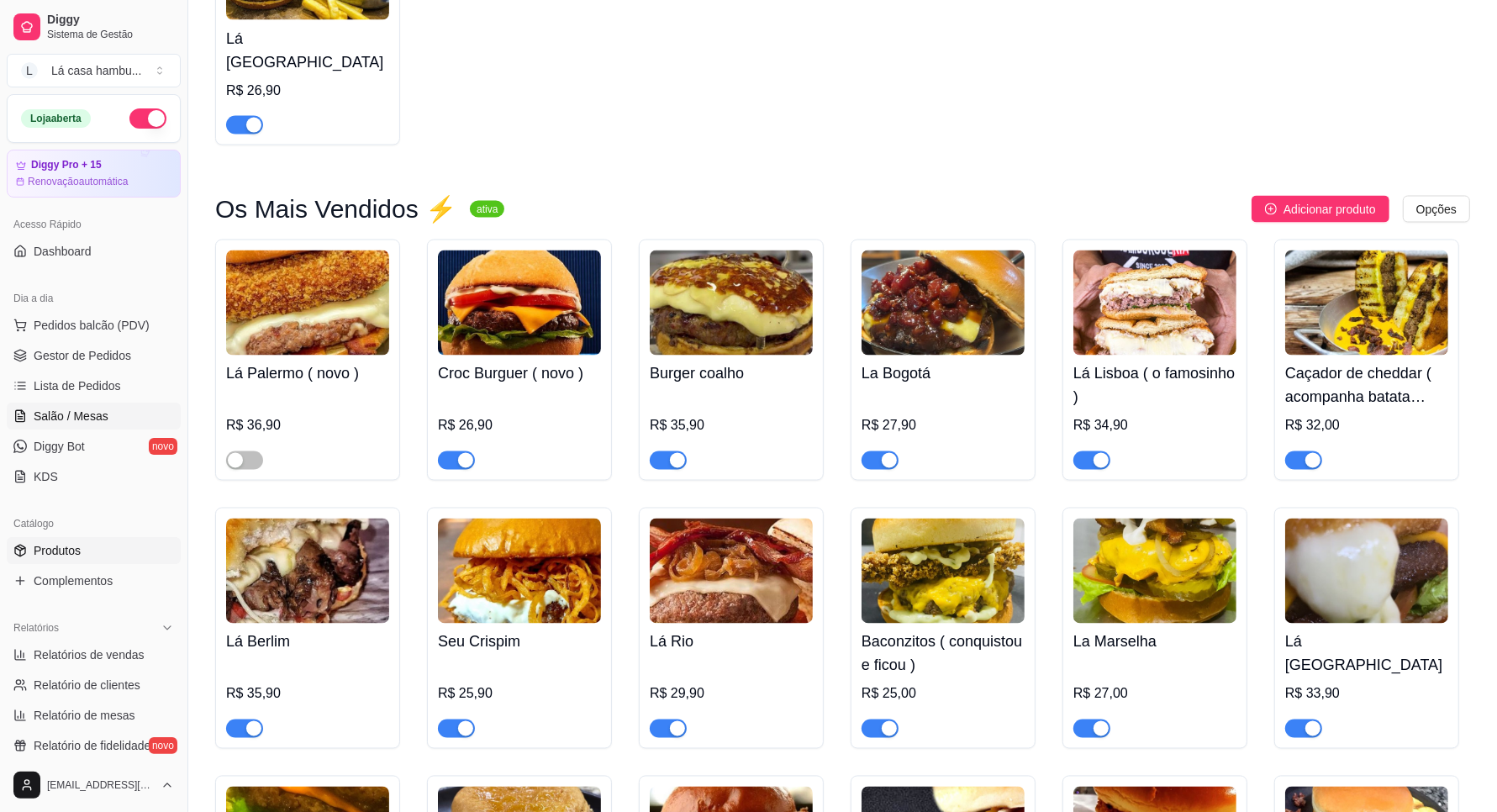
click at [106, 412] on link "Salão / Mesas" at bounding box center [94, 416] width 174 height 27
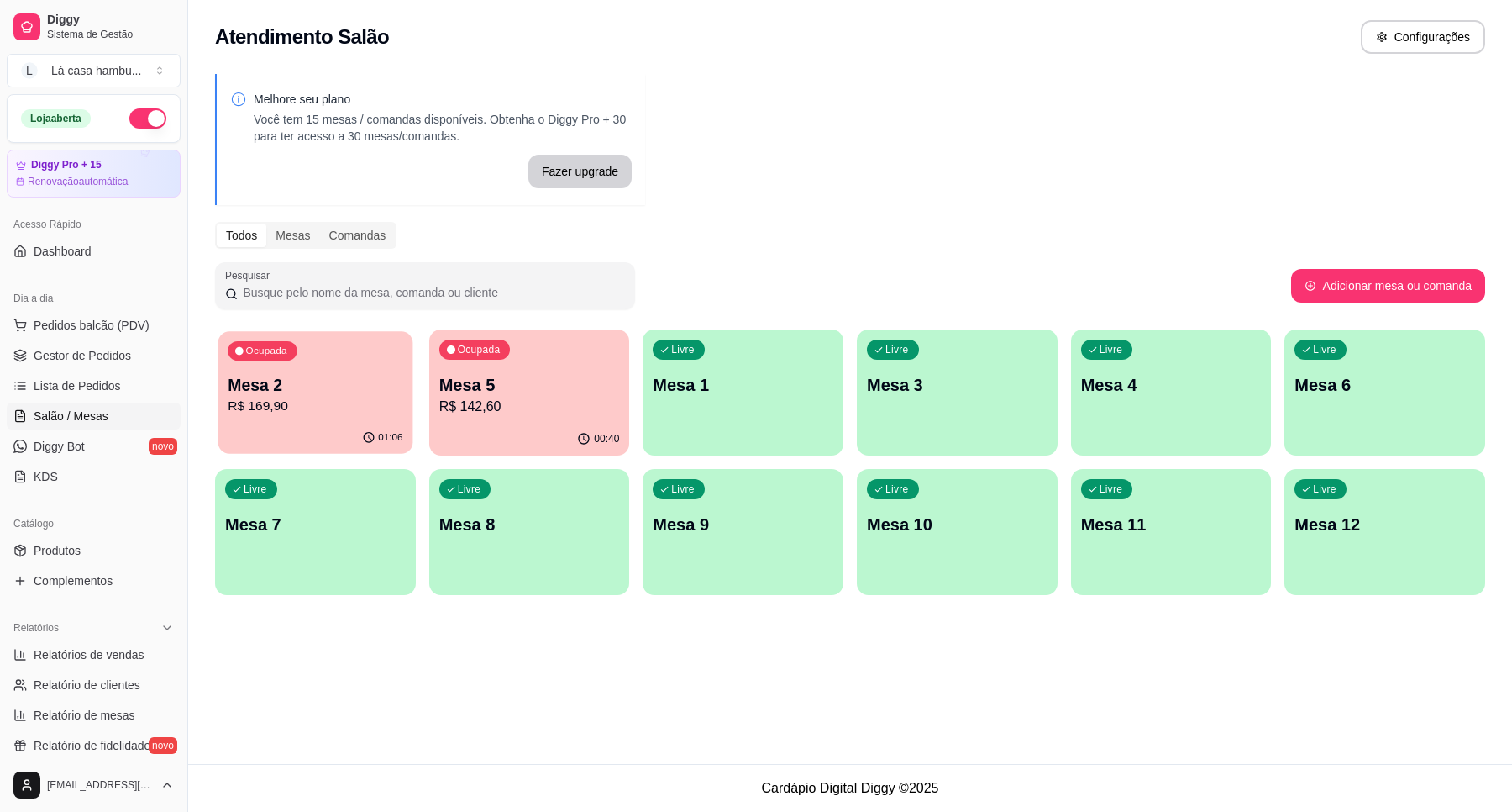
click at [291, 441] on div "01:06" at bounding box center [315, 437] width 194 height 32
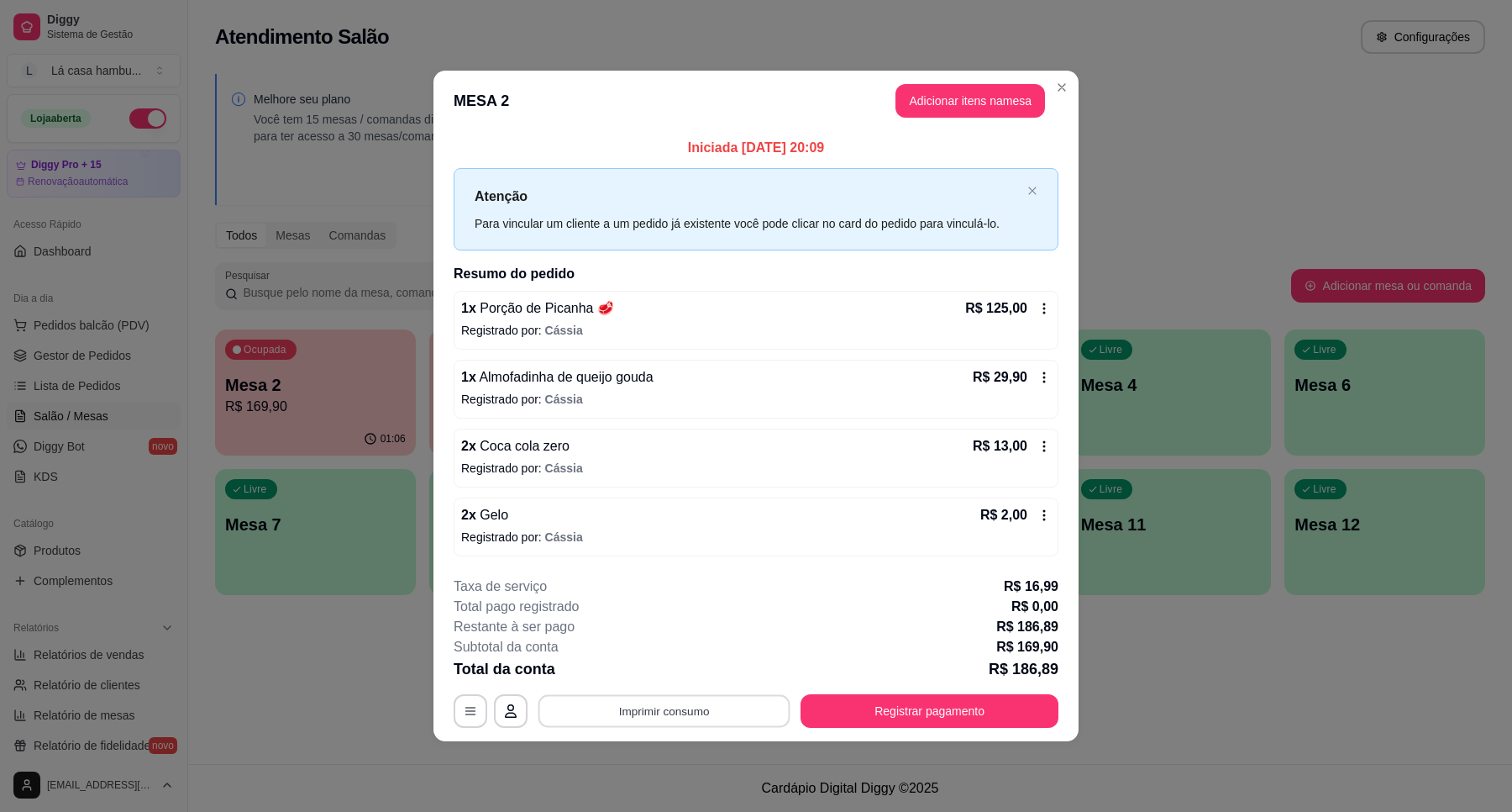
click at [719, 709] on button "Imprimir consumo" at bounding box center [664, 711] width 252 height 33
click at [702, 672] on button "IMPRESSORA" at bounding box center [669, 672] width 118 height 26
drag, startPoint x: 911, startPoint y: 740, endPoint x: 897, endPoint y: 729, distance: 17.8
click at [897, 729] on footer "**********" at bounding box center [756, 652] width 645 height 178
click at [913, 718] on button "Registrar pagamento" at bounding box center [929, 711] width 258 height 34
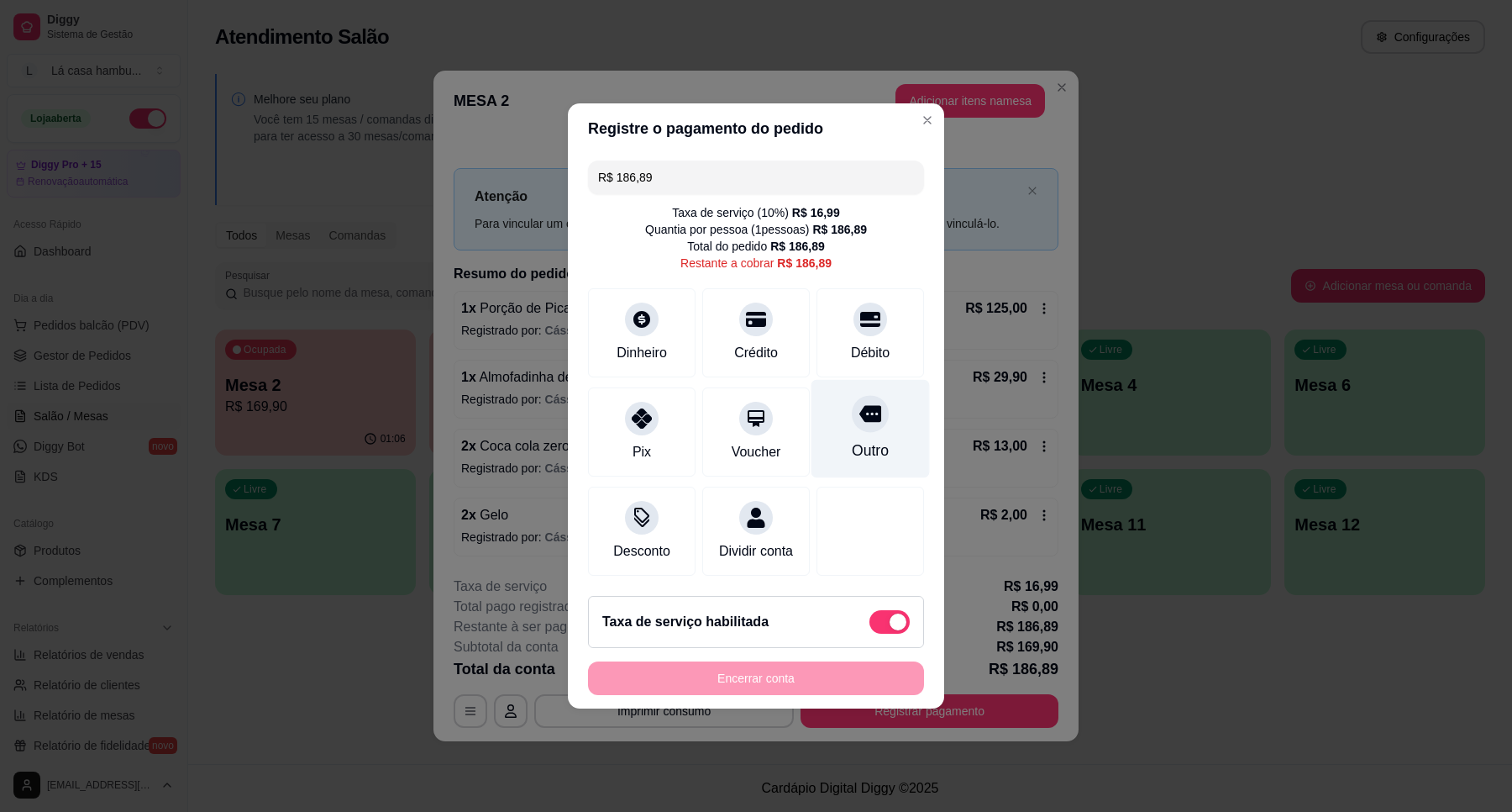
click at [863, 406] on icon at bounding box center [870, 413] width 22 height 16
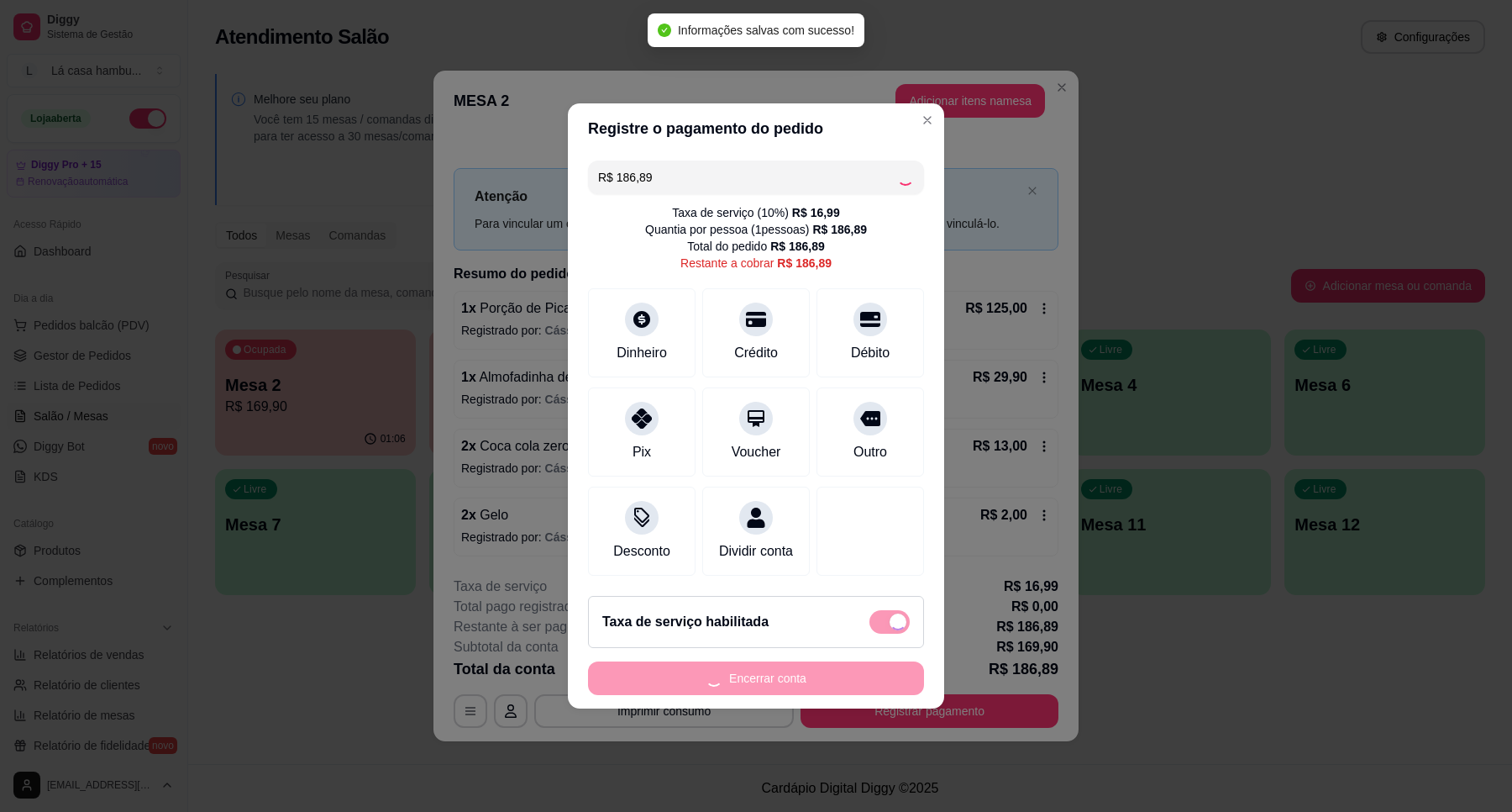
type input "R$ 0,00"
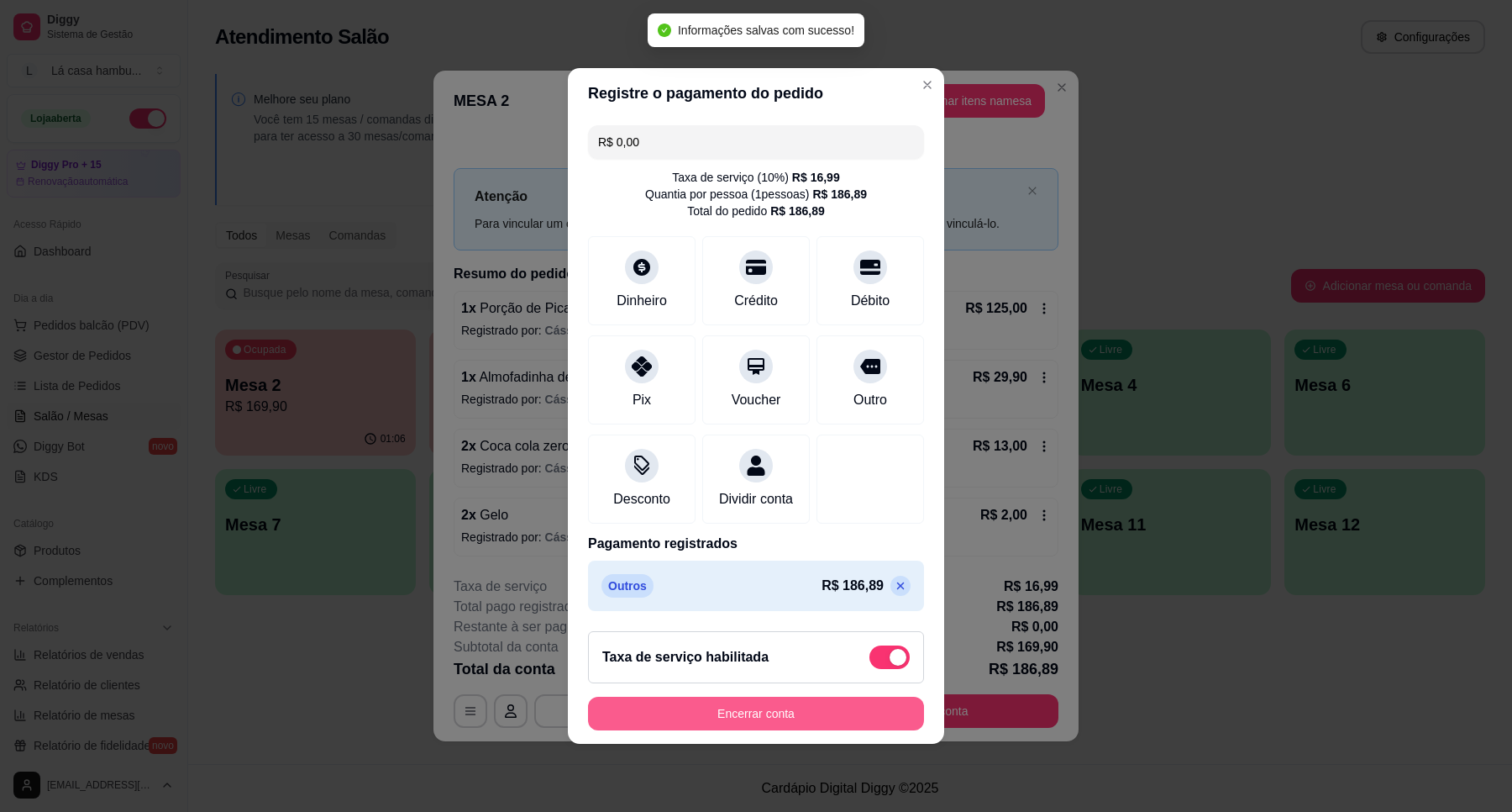
drag, startPoint x: 773, startPoint y: 675, endPoint x: 766, endPoint y: 720, distance: 45.5
click at [766, 720] on footer "Taxa de serviço habilitada Encerrar conta" at bounding box center [756, 681] width 377 height 126
click at [780, 713] on button "Encerrar conta" at bounding box center [756, 714] width 326 height 33
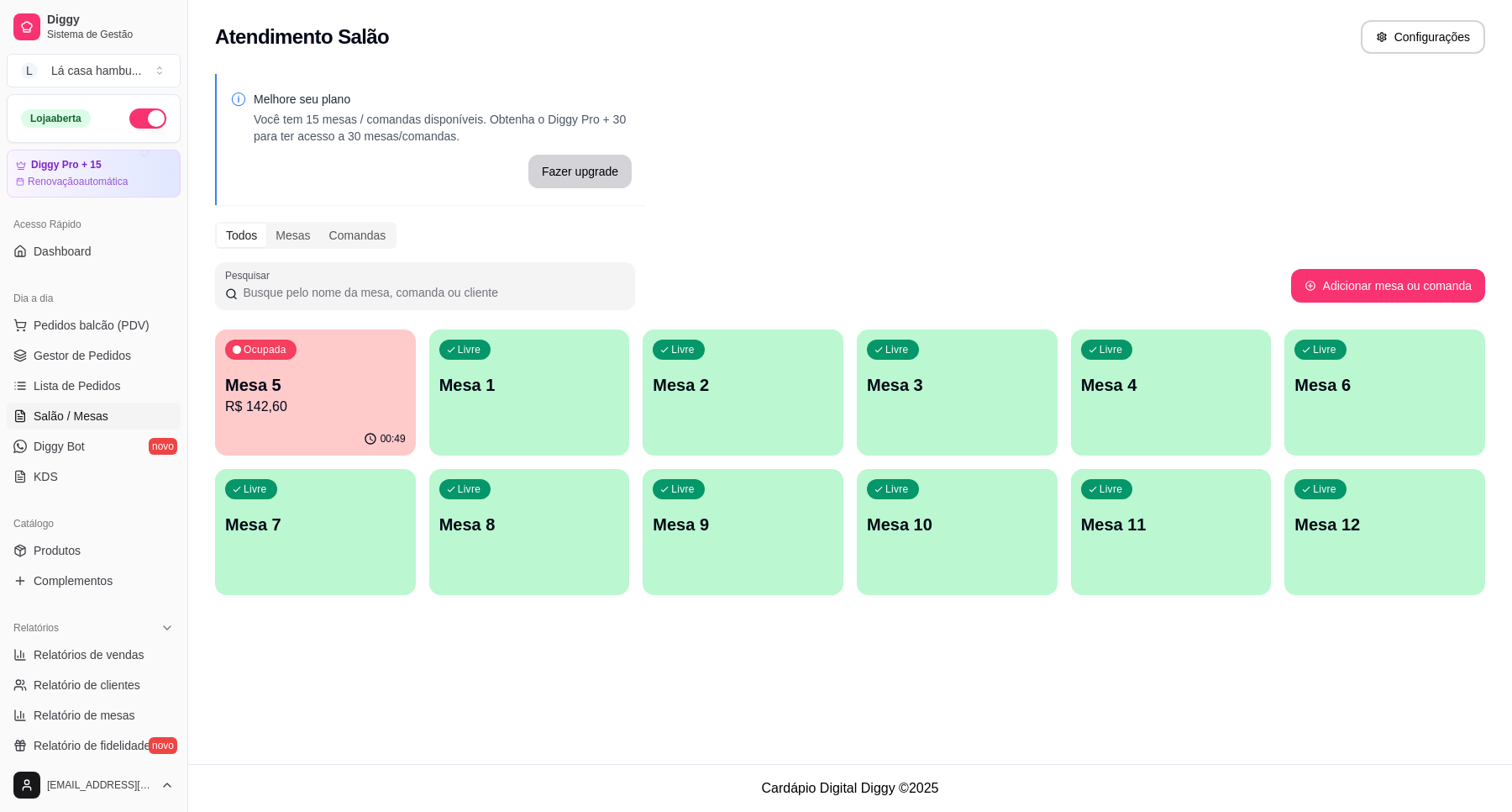
click at [327, 378] on p "Mesa 5" at bounding box center [315, 384] width 181 height 23
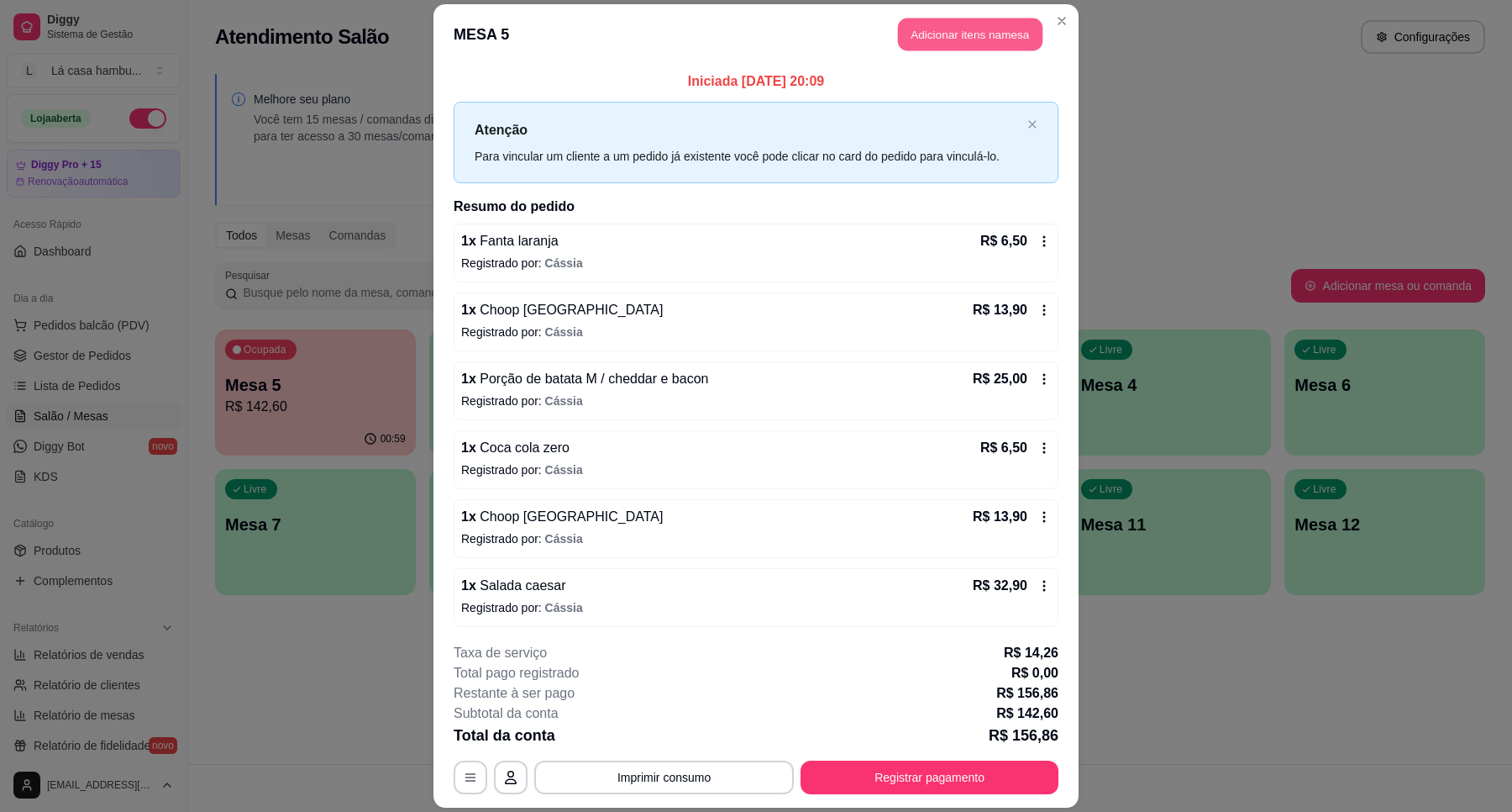
click at [955, 34] on button "Adicionar itens na mesa" at bounding box center [970, 34] width 145 height 33
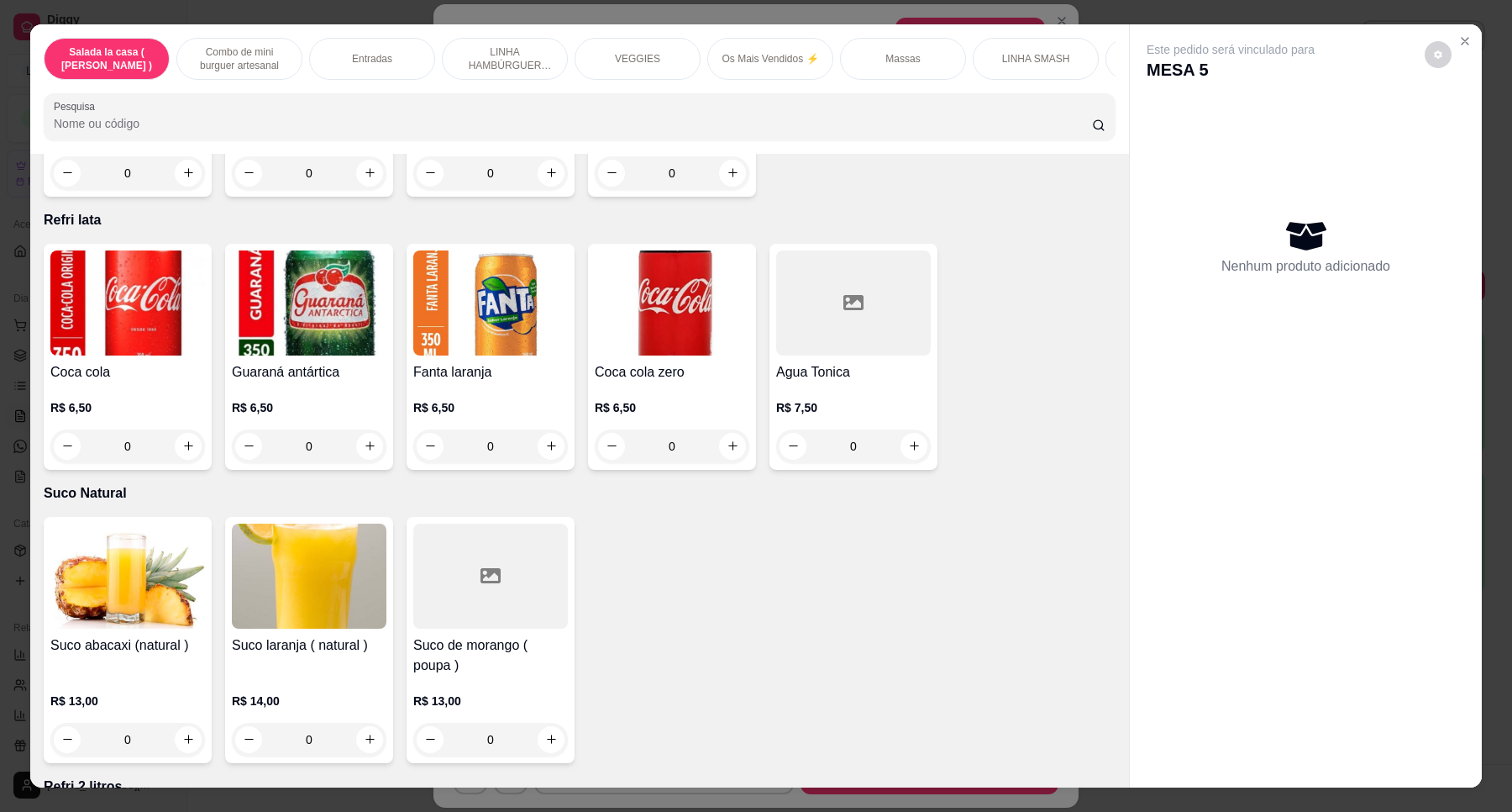
scroll to position [5909, 0]
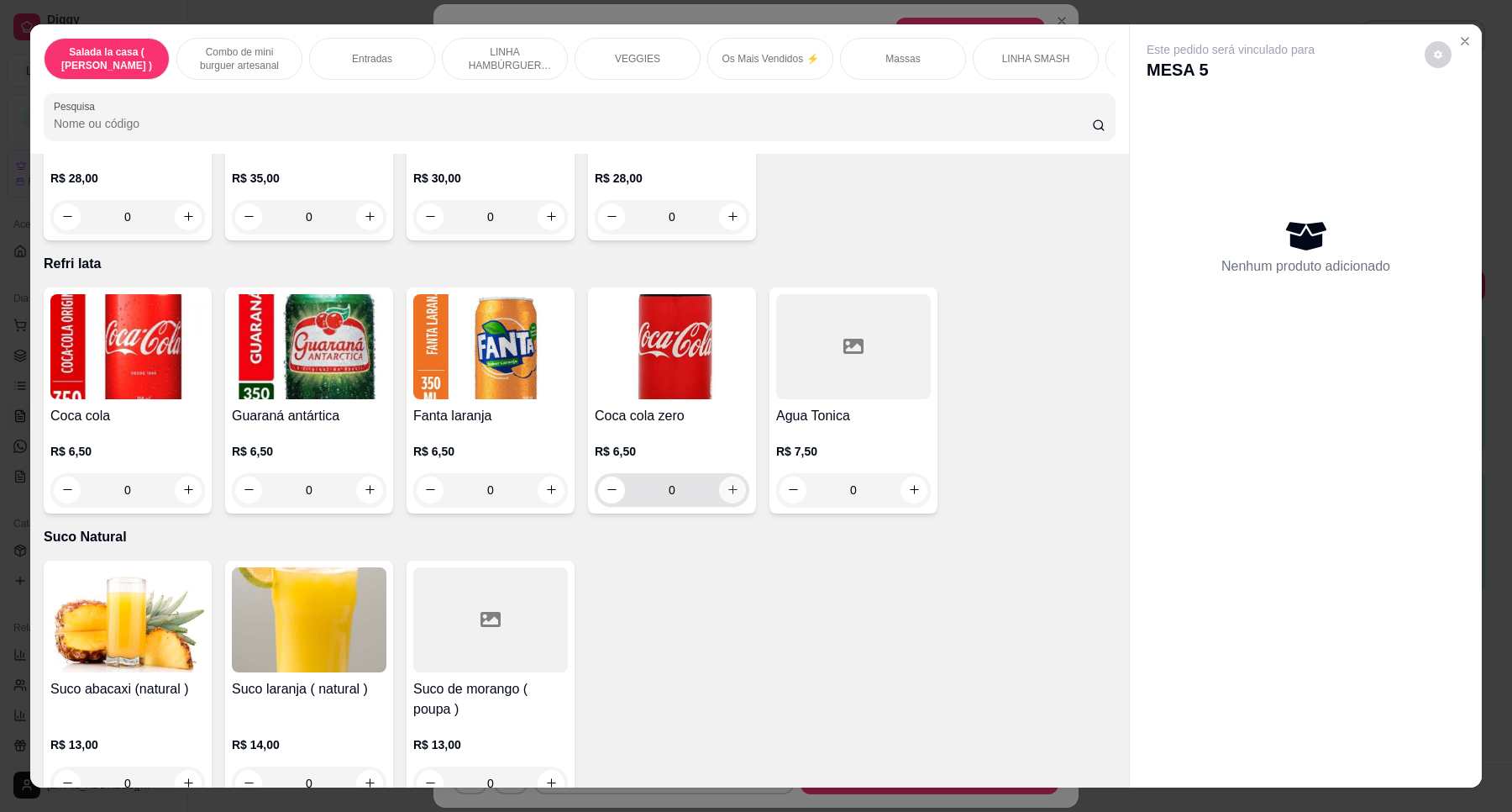
click at [728, 486] on icon "increase-product-quantity" at bounding box center [733, 490] width 10 height 10
type input "1"
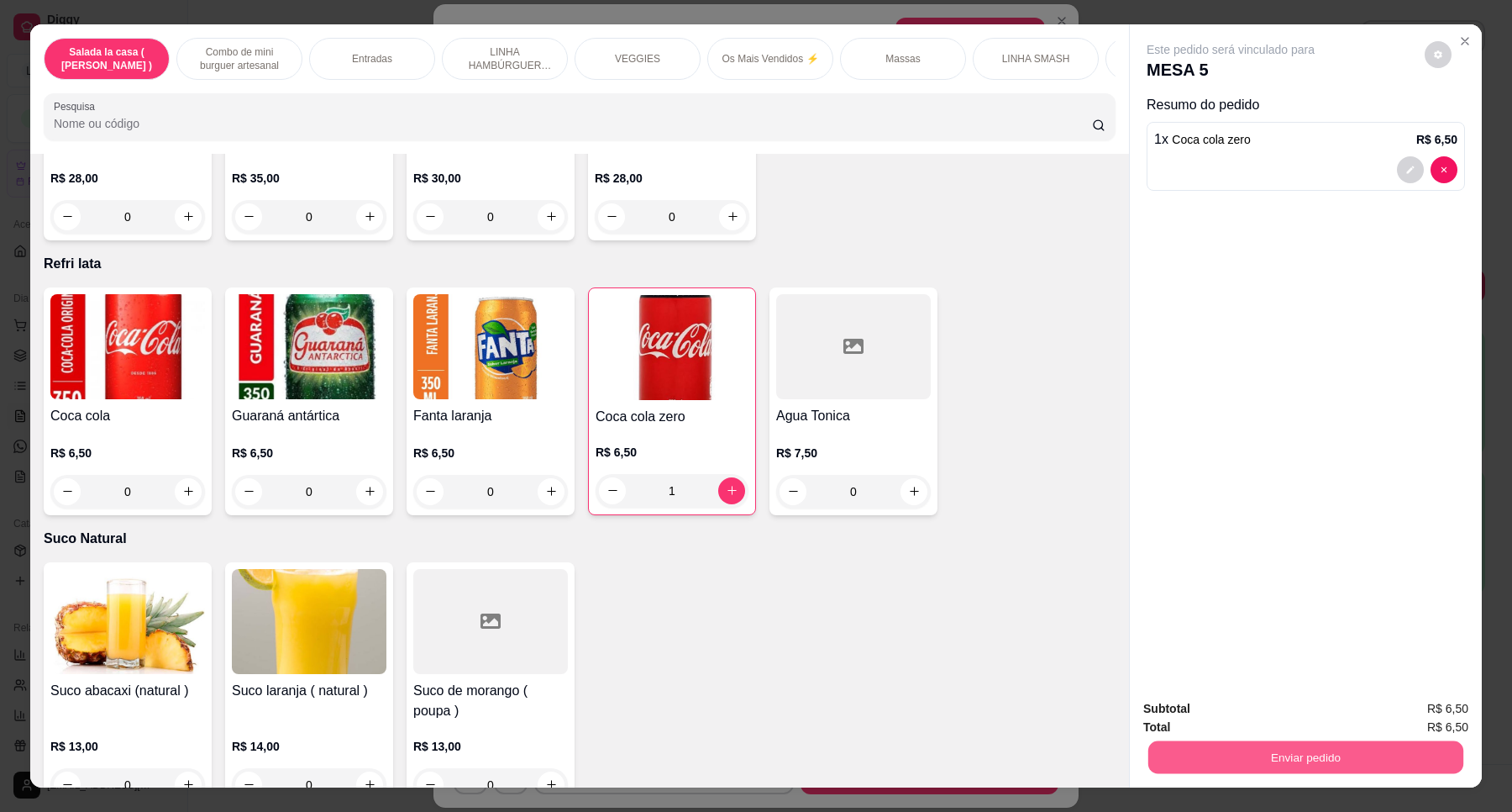
click at [1222, 759] on button "Enviar pedido" at bounding box center [1306, 758] width 315 height 33
click at [1406, 710] on button "Enviar pedido" at bounding box center [1423, 715] width 93 height 31
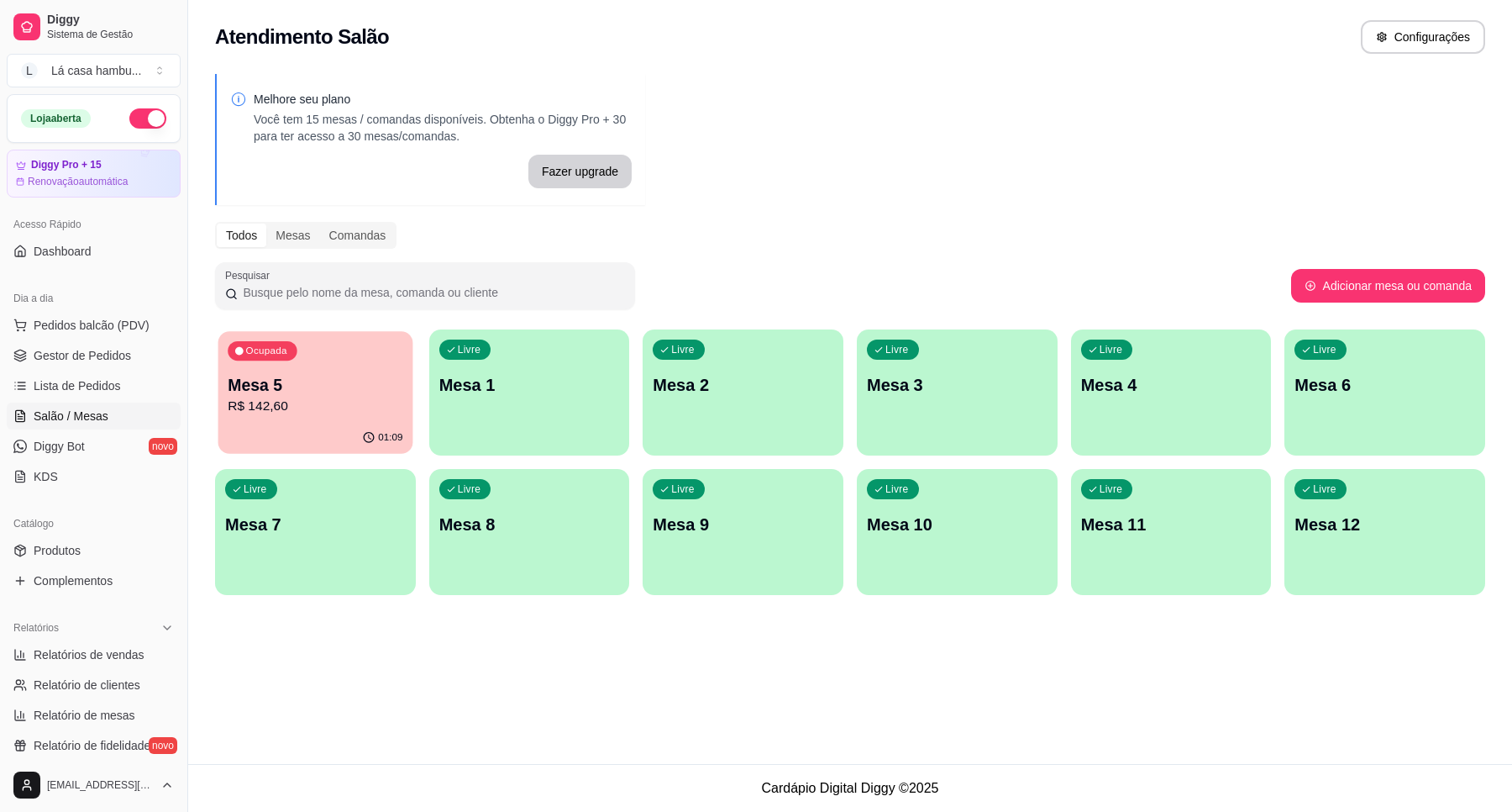
click at [371, 376] on p "Mesa 5" at bounding box center [315, 384] width 175 height 22
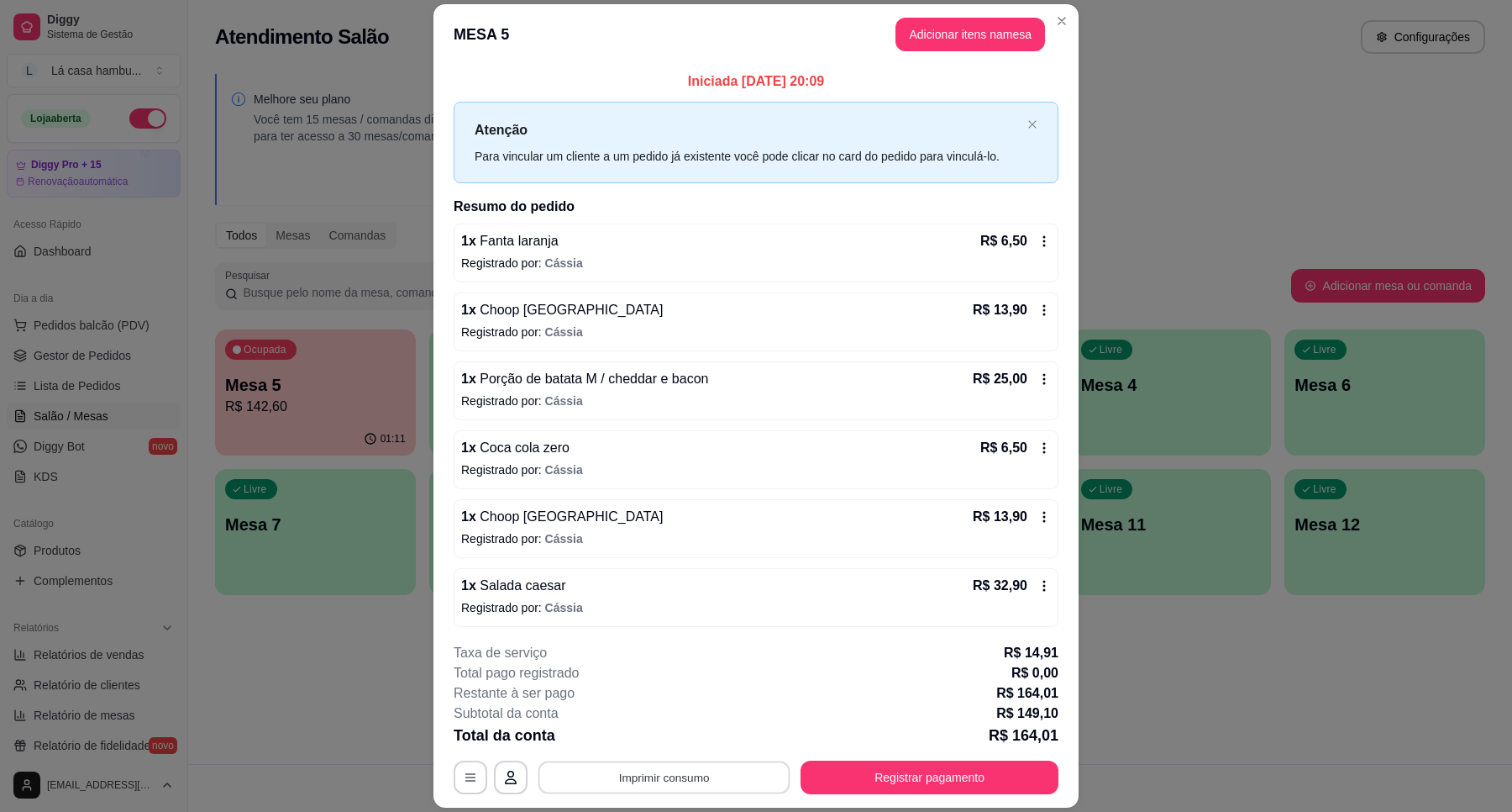
click at [686, 783] on button "Imprimir consumo" at bounding box center [664, 777] width 252 height 33
click at [673, 738] on button "IMPRESSORA" at bounding box center [661, 739] width 122 height 27
click at [903, 781] on button "Registrar pagamento" at bounding box center [929, 777] width 258 height 34
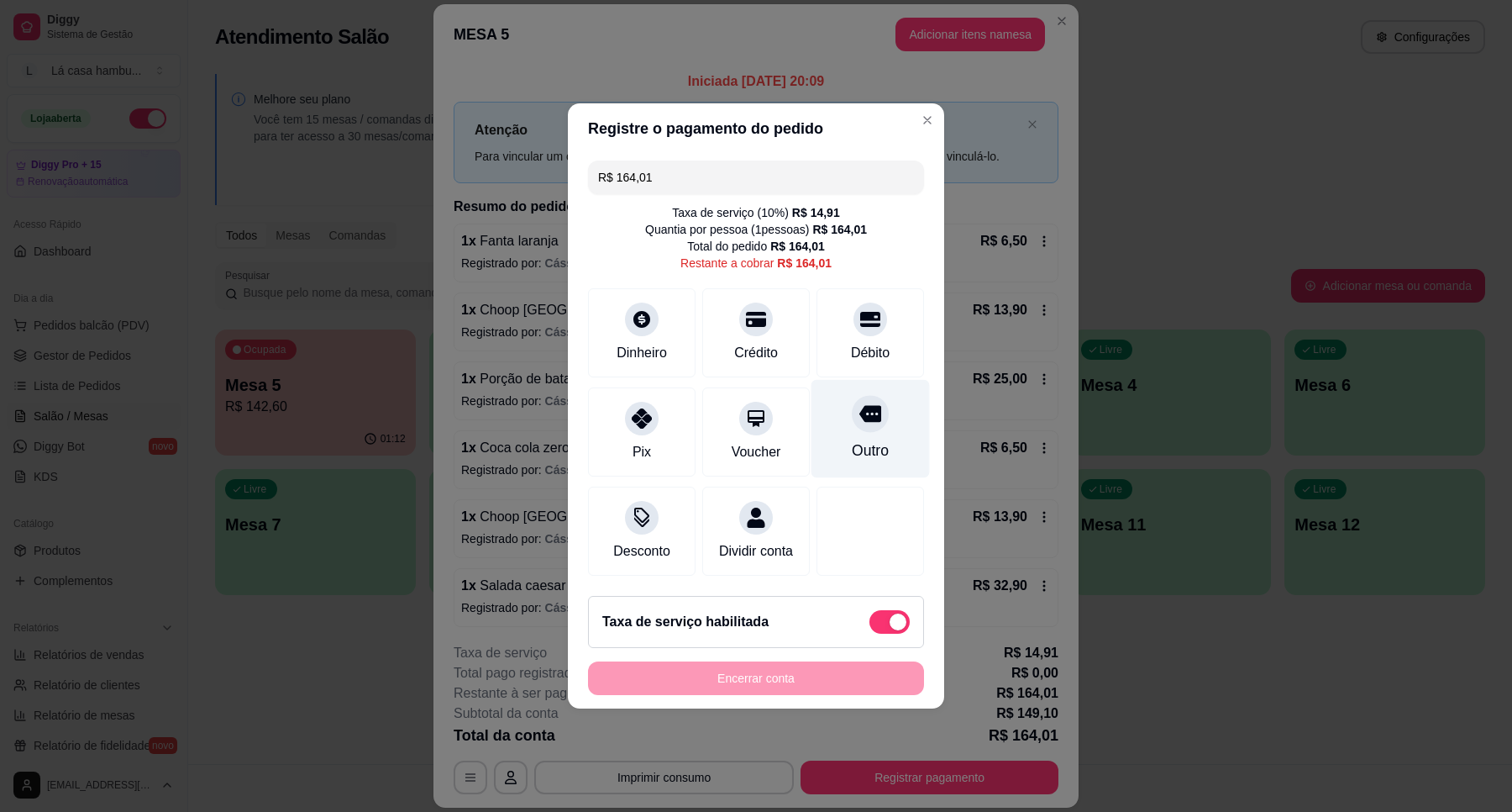
click at [859, 403] on icon at bounding box center [870, 413] width 22 height 22
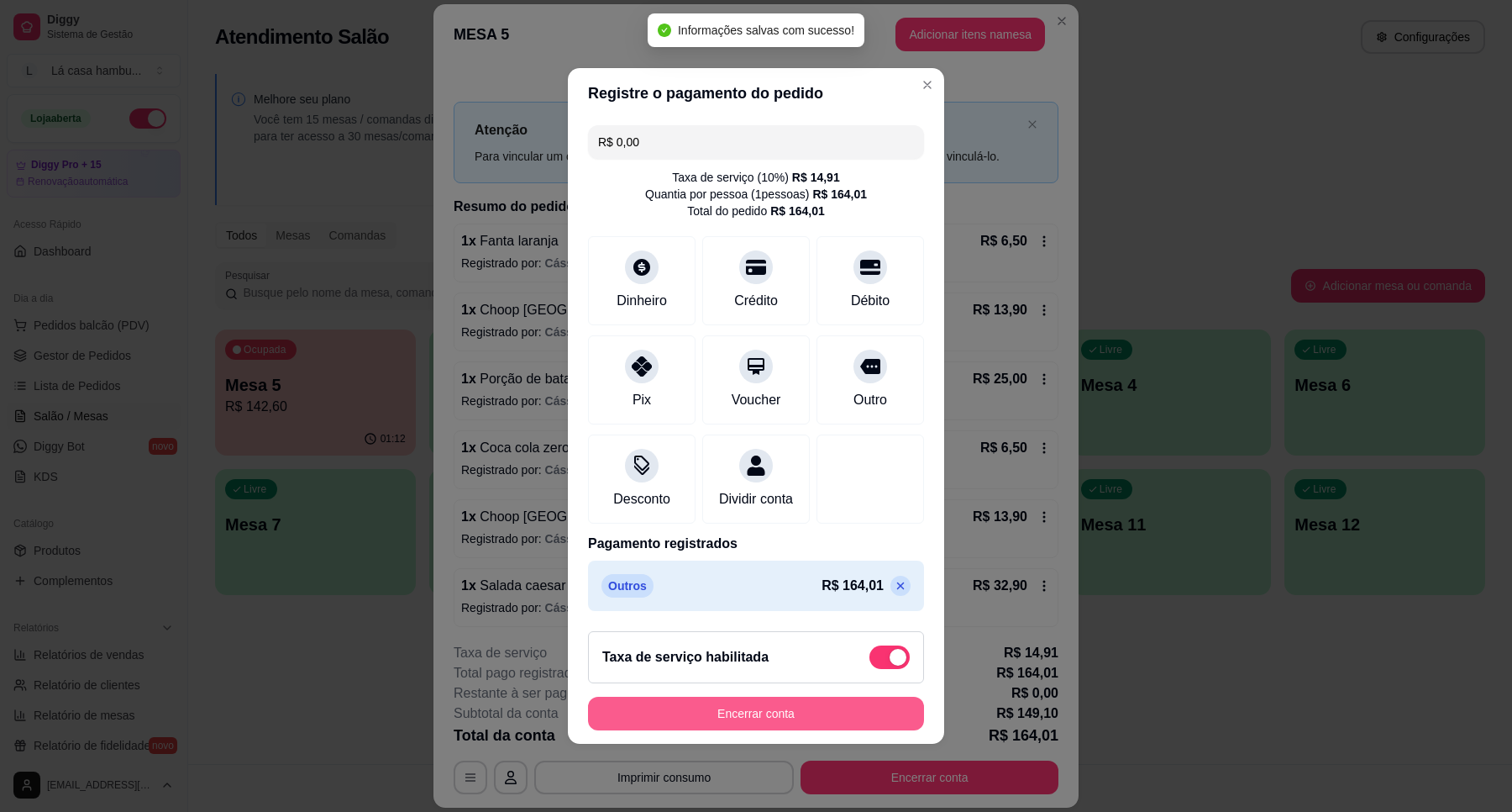
type input "R$ 0,00"
click at [793, 724] on button "Encerrar conta" at bounding box center [756, 713] width 336 height 34
